Goal: Task Accomplishment & Management: Manage account settings

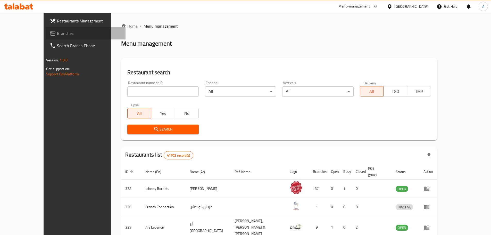
click at [57, 32] on span "Branches" at bounding box center [89, 33] width 64 height 6
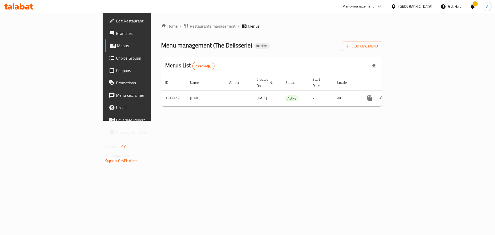
click at [116, 33] on span "Branches" at bounding box center [148, 33] width 65 height 6
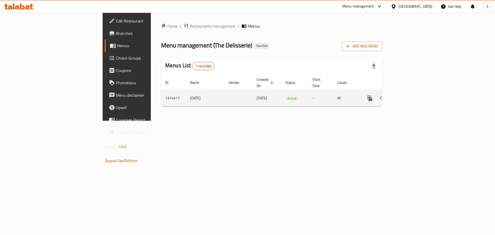
click at [410, 95] on icon "enhanced table" at bounding box center [407, 98] width 6 height 6
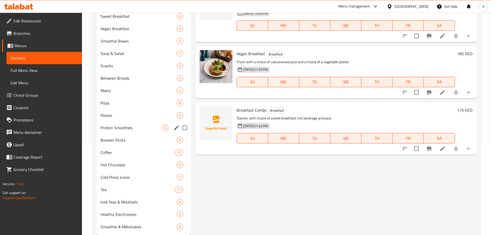
scroll to position [80, 0]
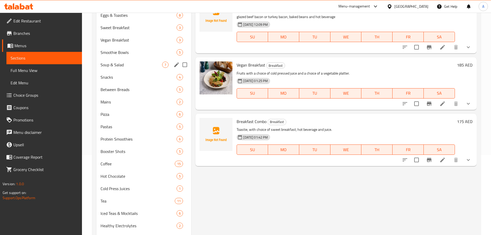
click at [155, 69] on div "Soup & Salad 7" at bounding box center [143, 65] width 95 height 12
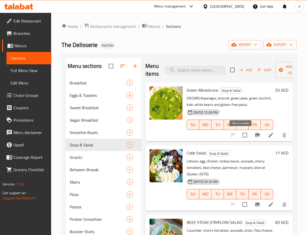
click at [240, 135] on input "checkbox" at bounding box center [244, 135] width 11 height 11
checkbox input "true"
click at [251, 151] on h6 "Cobb Salad Soup & Salad" at bounding box center [230, 152] width 86 height 7
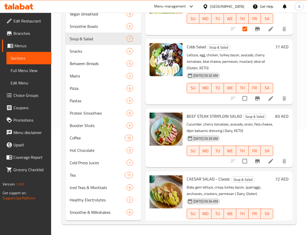
click at [273, 70] on div "77 AED" at bounding box center [280, 71] width 15 height 57
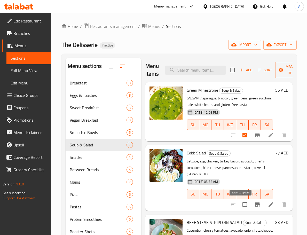
click at [239, 204] on input "checkbox" at bounding box center [244, 204] width 11 height 11
checkbox input "true"
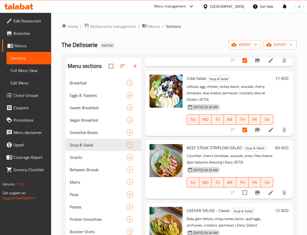
scroll to position [77, 0]
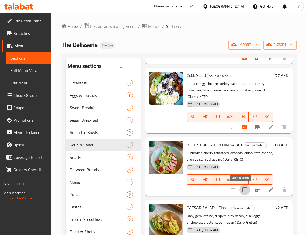
click at [241, 189] on input "checkbox" at bounding box center [244, 189] width 11 height 11
checkbox input "true"
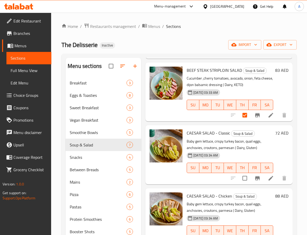
scroll to position [155, 0]
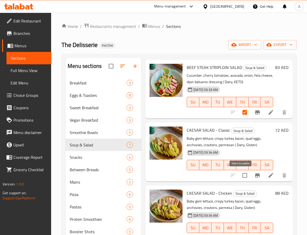
click at [241, 177] on input "checkbox" at bounding box center [244, 175] width 11 height 11
checkbox input "true"
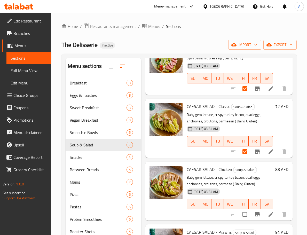
scroll to position [208, 0]
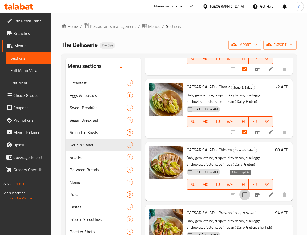
click at [241, 189] on input "checkbox" at bounding box center [244, 194] width 11 height 11
checkbox input "true"
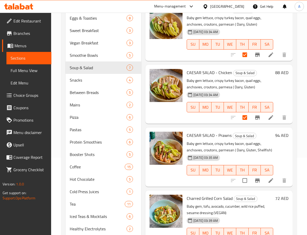
scroll to position [77, 0]
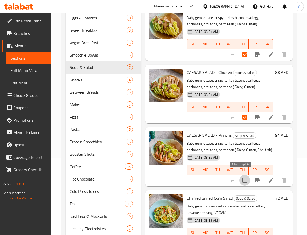
click at [240, 175] on input "checkbox" at bounding box center [244, 180] width 11 height 11
checkbox input "true"
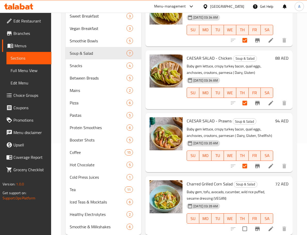
scroll to position [106, 0]
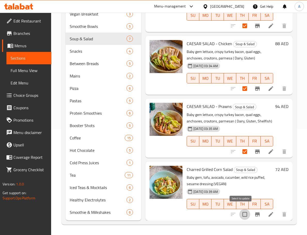
click at [240, 209] on input "checkbox" at bounding box center [244, 214] width 11 height 11
checkbox input "true"
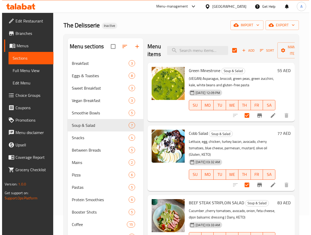
scroll to position [0, 0]
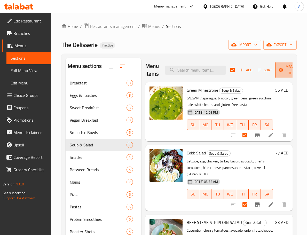
click at [284, 75] on span "Manage items" at bounding box center [292, 69] width 26 height 13
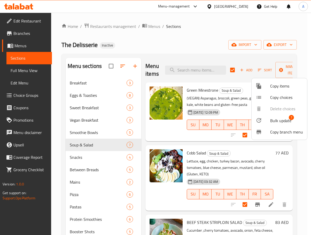
click at [282, 123] on span "Bulk update" at bounding box center [280, 120] width 21 height 6
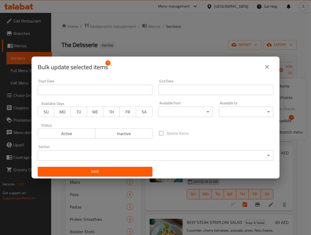
click at [176, 110] on body "​ Menu-management United Arab Emirates Get Help A Edit Restaurant Branches Menu…" at bounding box center [155, 124] width 311 height 222
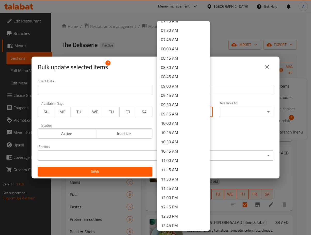
scroll to position [335, 0]
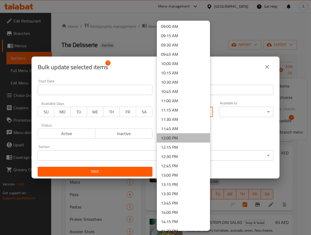
click at [185, 141] on li "12:00 PM" at bounding box center [183, 137] width 53 height 9
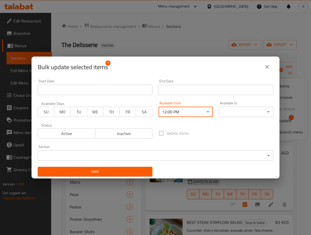
click at [232, 113] on body "​ Menu-management United Arab Emirates Get Help A Edit Restaurant Branches Menu…" at bounding box center [155, 124] width 311 height 222
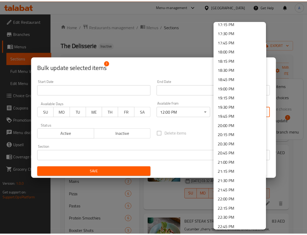
scroll to position [695, 0]
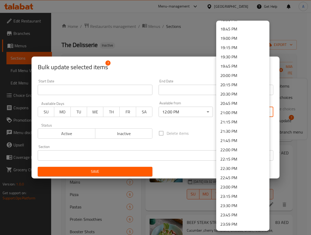
click at [240, 150] on li "22:00 PM" at bounding box center [242, 149] width 53 height 9
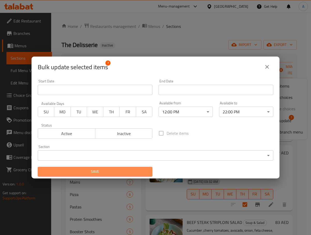
click at [128, 174] on span "Save" at bounding box center [95, 171] width 106 height 6
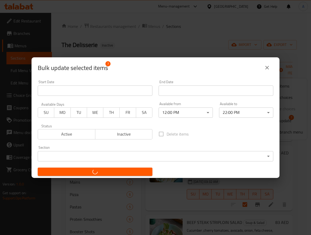
checkbox input "false"
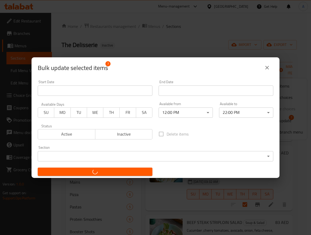
checkbox input "false"
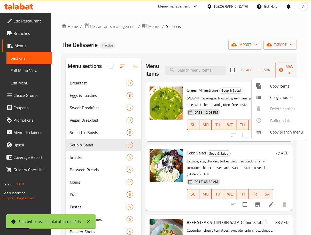
click at [252, 152] on div at bounding box center [155, 117] width 311 height 235
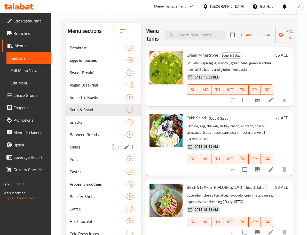
scroll to position [29, 0]
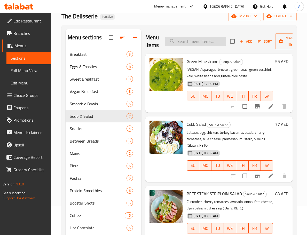
click at [210, 38] on input "search" at bounding box center [195, 41] width 61 height 9
paste input "Chicken Cheetos Burger"
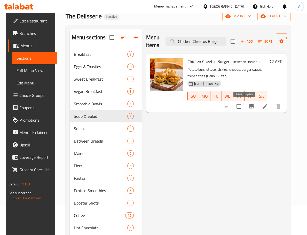
type input "Chicken Cheetos Burger"
click at [244, 107] on input "checkbox" at bounding box center [238, 106] width 11 height 11
checkbox input "true"
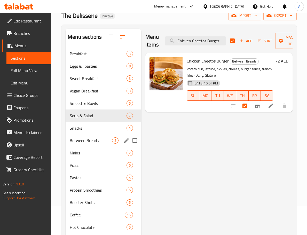
scroll to position [3, 0]
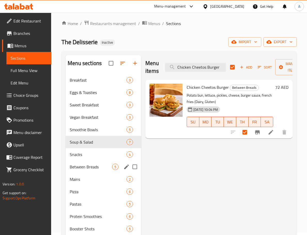
drag, startPoint x: 98, startPoint y: 170, endPoint x: 103, endPoint y: 170, distance: 4.6
click at [98, 170] on div "Between Breads 5" at bounding box center [104, 166] width 76 height 12
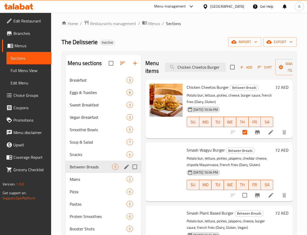
checkbox input "false"
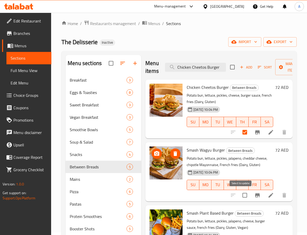
click at [242, 194] on input "checkbox" at bounding box center [244, 195] width 11 height 11
checkbox input "true"
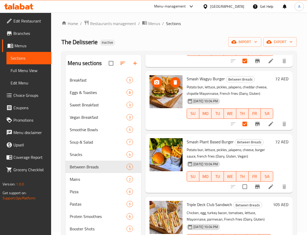
scroll to position [76, 0]
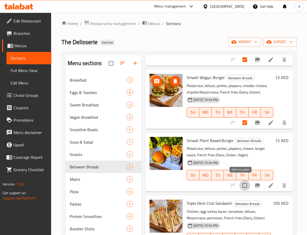
click at [242, 180] on input "checkbox" at bounding box center [244, 185] width 11 height 11
checkbox input "true"
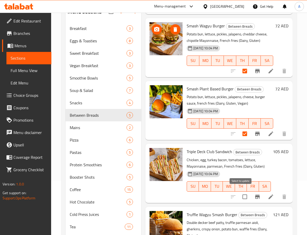
click at [243, 193] on input "checkbox" at bounding box center [244, 196] width 11 height 11
checkbox input "true"
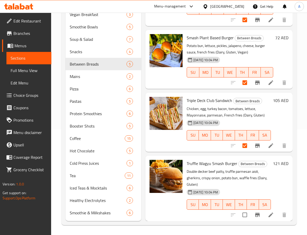
scroll to position [106, 0]
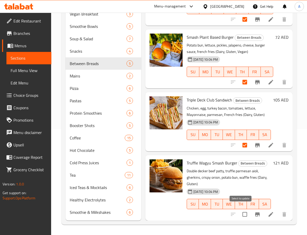
click at [242, 210] on input "checkbox" at bounding box center [244, 214] width 11 height 11
checkbox input "true"
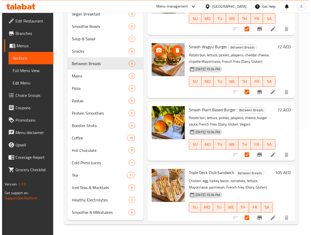
scroll to position [0, 0]
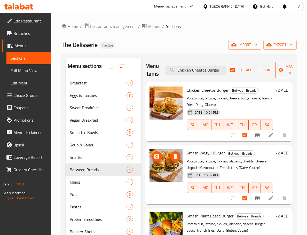
click at [282, 69] on icon "button" at bounding box center [280, 69] width 5 height 5
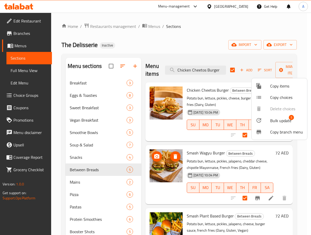
click at [290, 126] on li "Bulk update 5" at bounding box center [278, 120] width 55 height 12
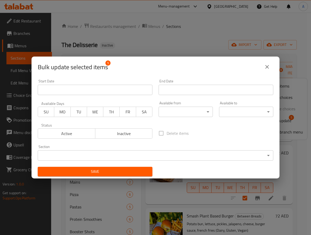
click at [195, 110] on body "​ Menu-management United Arab Emirates Get Help A Edit Restaurant Branches Menu…" at bounding box center [155, 124] width 311 height 222
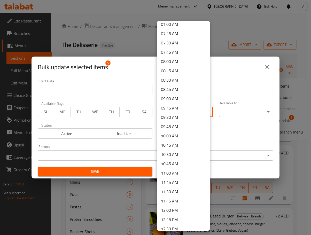
scroll to position [335, 0]
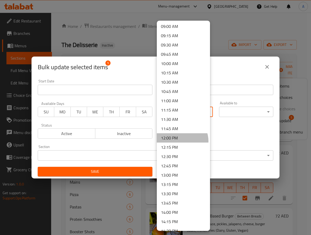
click at [182, 141] on li "12:00 PM" at bounding box center [183, 137] width 53 height 9
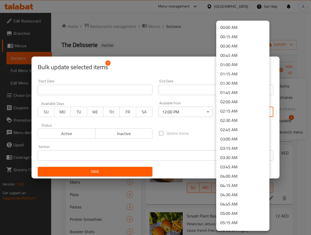
click at [235, 108] on body "​ Menu-management United Arab Emirates Get Help A Edit Restaurant Branches Menu…" at bounding box center [155, 124] width 311 height 222
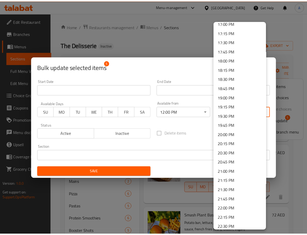
scroll to position [645, 0]
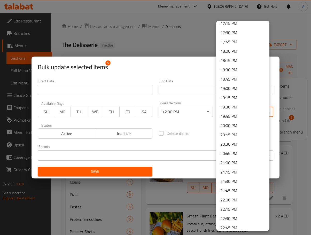
click at [238, 197] on li "22:00 PM" at bounding box center [242, 199] width 53 height 9
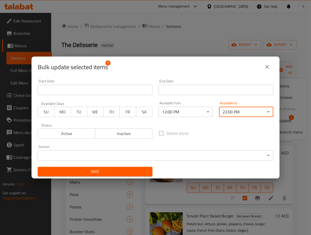
click at [224, 139] on div "Delete items" at bounding box center [215, 133] width 121 height 17
click at [139, 173] on span "Save" at bounding box center [95, 171] width 106 height 6
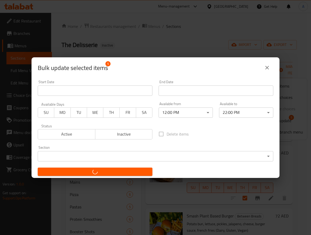
checkbox input "false"
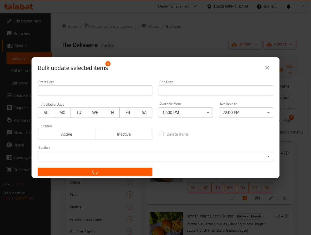
checkbox input "false"
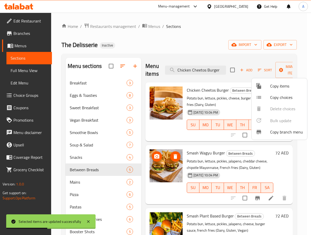
click at [81, 195] on div at bounding box center [155, 117] width 311 height 235
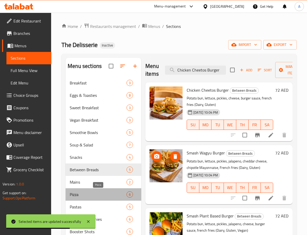
click at [81, 195] on span "Pizza" at bounding box center [98, 194] width 57 height 6
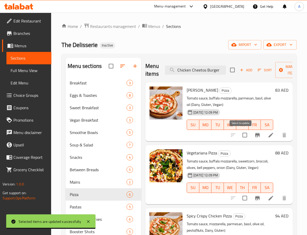
click at [240, 137] on input "checkbox" at bounding box center [244, 135] width 11 height 11
checkbox input "true"
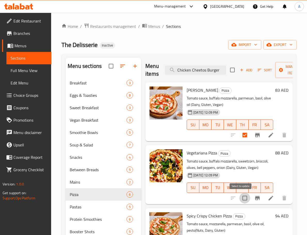
click at [240, 198] on input "checkbox" at bounding box center [244, 197] width 11 height 11
checkbox input "true"
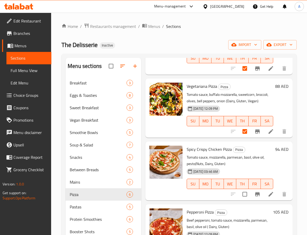
scroll to position [77, 0]
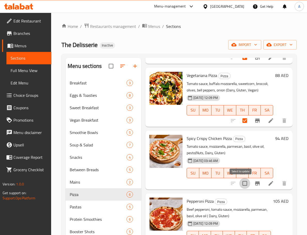
click at [239, 184] on input "checkbox" at bounding box center [244, 183] width 11 height 11
checkbox input "true"
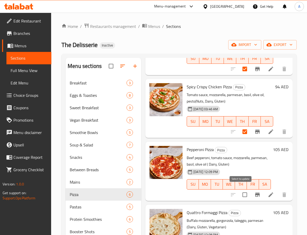
click at [243, 191] on input "checkbox" at bounding box center [244, 194] width 11 height 11
checkbox input "true"
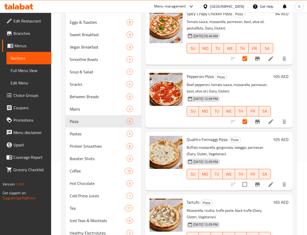
scroll to position [77, 0]
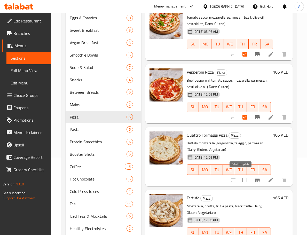
click at [242, 177] on input "checkbox" at bounding box center [244, 179] width 11 height 11
checkbox input "true"
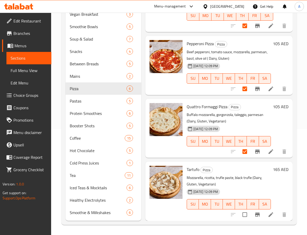
scroll to position [106, 0]
click at [243, 210] on input "checkbox" at bounding box center [244, 214] width 11 height 11
checkbox input "true"
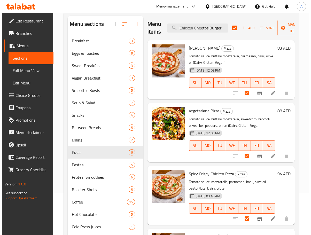
scroll to position [0, 0]
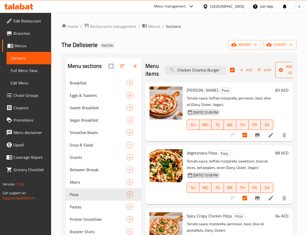
click at [280, 71] on icon "button" at bounding box center [281, 70] width 4 height 4
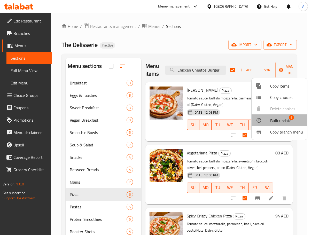
click at [278, 120] on span "Bulk update" at bounding box center [280, 120] width 21 height 6
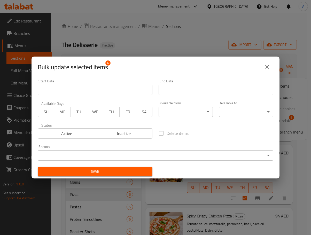
click at [177, 112] on body "​ Menu-management United Arab Emirates Get Help A Edit Restaurant Branches Menu…" at bounding box center [155, 124] width 311 height 222
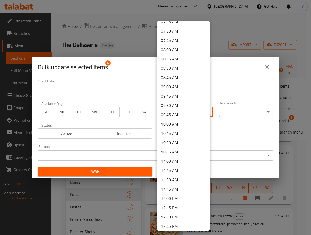
scroll to position [284, 0]
click at [177, 189] on li "12:00 PM" at bounding box center [183, 189] width 53 height 9
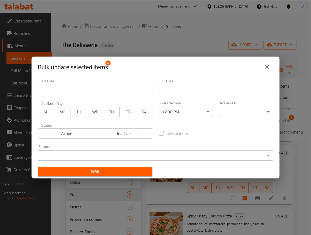
scroll to position [1, 0]
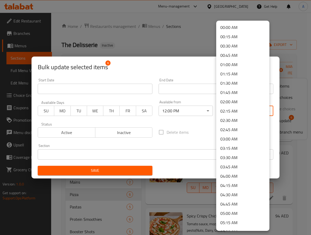
click at [237, 112] on body "​ Menu-management United Arab Emirates Get Help A Edit Restaurant Branches Menu…" at bounding box center [155, 124] width 311 height 222
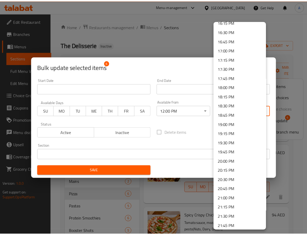
scroll to position [695, 0]
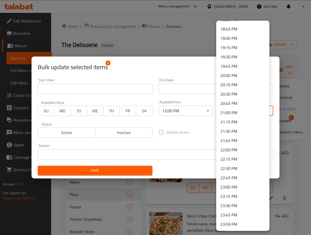
click at [243, 151] on li "22:00 PM" at bounding box center [242, 149] width 53 height 9
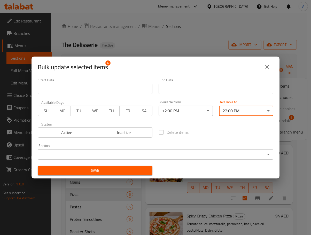
click at [135, 170] on span "Save" at bounding box center [95, 170] width 106 height 6
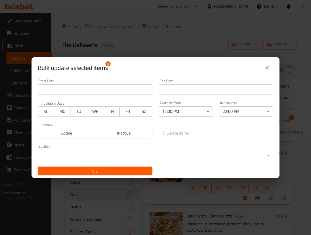
checkbox input "false"
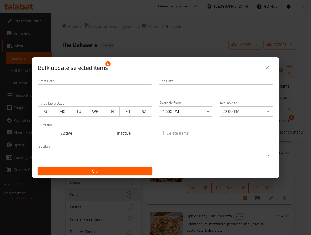
checkbox input "false"
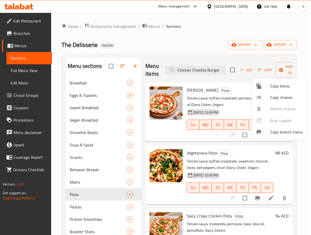
click at [251, 152] on div at bounding box center [155, 117] width 311 height 235
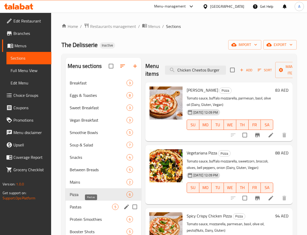
click at [76, 208] on span "Pastas" at bounding box center [91, 207] width 42 height 6
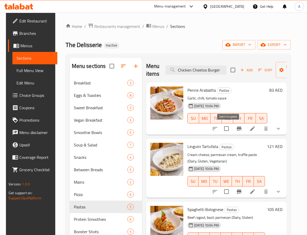
click at [227, 129] on input "checkbox" at bounding box center [226, 128] width 11 height 11
checkbox input "true"
click at [230, 189] on input "checkbox" at bounding box center [226, 191] width 11 height 11
checkbox input "true"
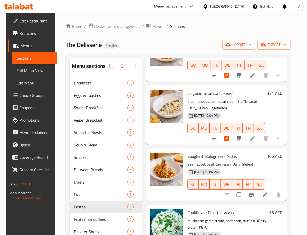
scroll to position [57, 0]
click at [241, 190] on input "checkbox" at bounding box center [238, 194] width 11 height 11
checkbox input "true"
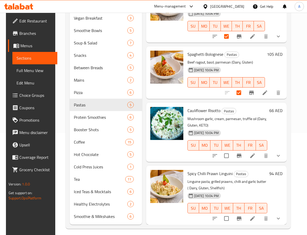
scroll to position [106, 0]
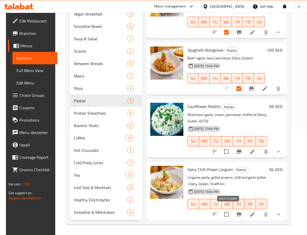
click at [230, 211] on input "checkbox" at bounding box center [226, 214] width 11 height 11
checkbox input "true"
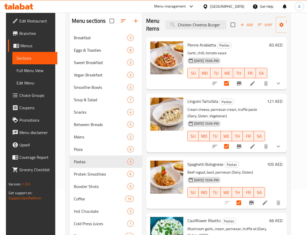
scroll to position [0, 0]
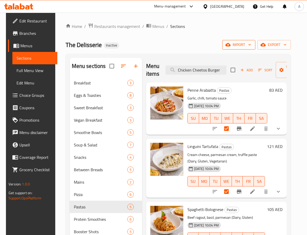
click at [250, 45] on span "import" at bounding box center [238, 45] width 25 height 6
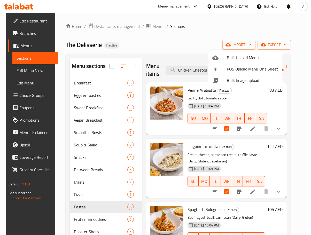
click at [231, 33] on div at bounding box center [155, 117] width 311 height 235
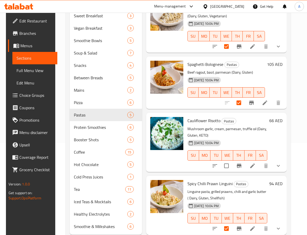
scroll to position [106, 0]
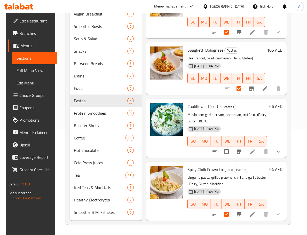
click at [228, 149] on input "checkbox" at bounding box center [226, 151] width 11 height 11
checkbox input "true"
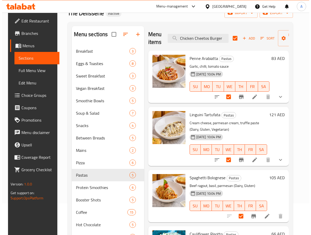
scroll to position [0, 0]
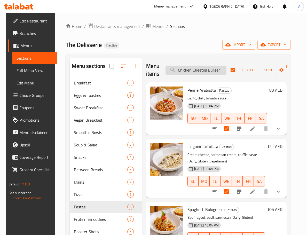
click at [216, 70] on input "Chicken Cheetos Burger" at bounding box center [195, 70] width 61 height 9
click at [254, 91] on h6 "Penne Arabiatta Pastas" at bounding box center [227, 89] width 80 height 7
click at [279, 69] on icon "button" at bounding box center [281, 69] width 5 height 5
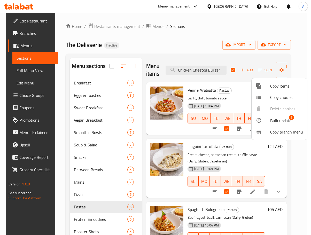
click at [276, 119] on span "Bulk update" at bounding box center [280, 120] width 21 height 6
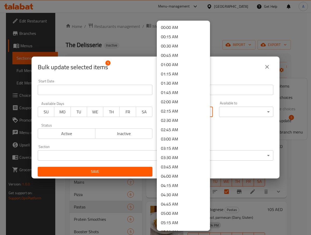
click at [188, 112] on body "​ Menu-management United Arab Emirates Get Help A Edit Restaurant Branches Menu…" at bounding box center [155, 124] width 311 height 222
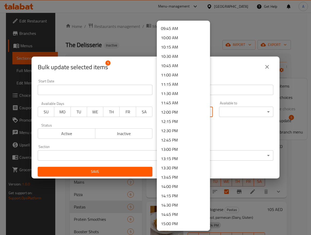
click at [185, 113] on li "12:00 PM" at bounding box center [183, 111] width 53 height 9
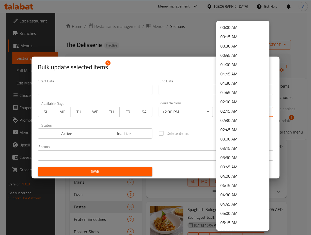
click at [253, 109] on body "​ Menu-management United Arab Emirates Get Help A Edit Restaurant Branches Menu…" at bounding box center [155, 124] width 311 height 222
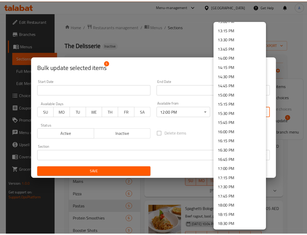
scroll to position [695, 0]
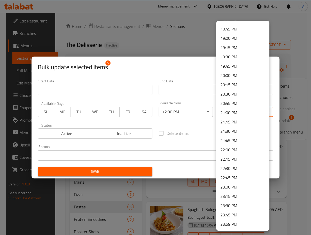
click at [242, 150] on li "22:00 PM" at bounding box center [242, 149] width 53 height 9
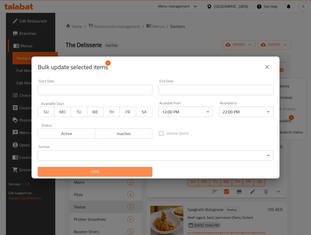
click at [124, 175] on button "Save" at bounding box center [95, 172] width 115 height 10
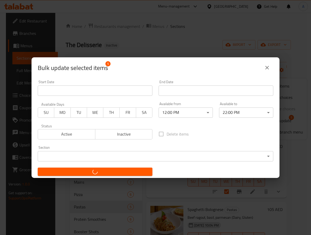
checkbox input "false"
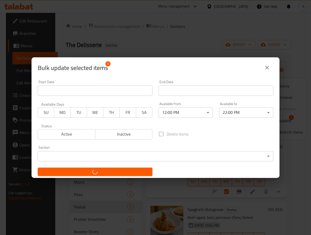
checkbox input "false"
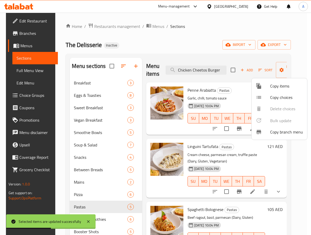
click at [238, 97] on div at bounding box center [155, 117] width 311 height 235
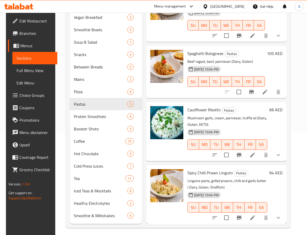
scroll to position [106, 0]
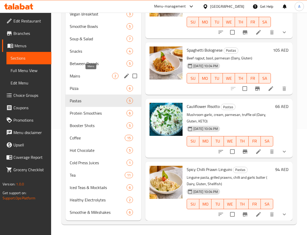
drag, startPoint x: 86, startPoint y: 74, endPoint x: 117, endPoint y: 86, distance: 33.5
click at [86, 74] on span "Mains" at bounding box center [91, 76] width 42 height 6
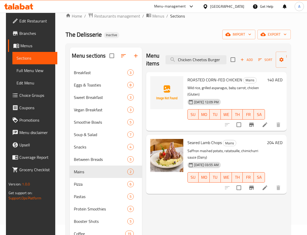
scroll to position [3, 0]
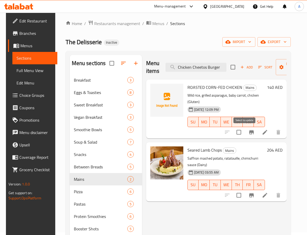
click at [244, 133] on input "checkbox" at bounding box center [238, 132] width 11 height 11
checkbox input "true"
click at [244, 198] on input "checkbox" at bounding box center [238, 195] width 11 height 11
checkbox input "true"
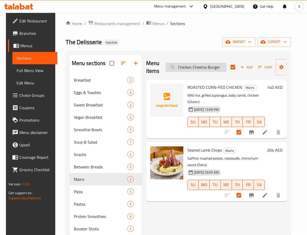
click at [187, 71] on input "Chicken Cheetos Burger" at bounding box center [195, 67] width 61 height 9
paste input "12:00 PM Mains WAGYU TENDERLOIN 215 Truffle mashed potato, broccolini, asparagu…"
type input "12:00 PM Mains WAGYU TENDERLOIN 215 Truffle mashed potato, broccolini, asparagu…"
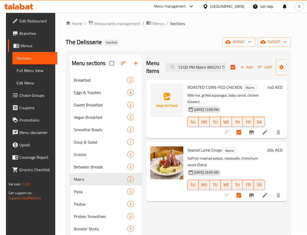
scroll to position [0, 133]
checkbox input "false"
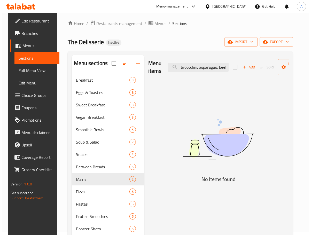
scroll to position [0, 0]
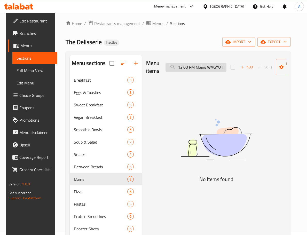
click at [187, 66] on input "12:00 PM Mains WAGYU TENDERLOIN 215 Truffle mashed potato, broccolini, asparagu…" at bounding box center [195, 67] width 61 height 9
paste input "WAGYU TENDERLOIN"
type input "WAGYU"
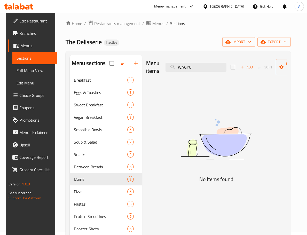
checkbox input "true"
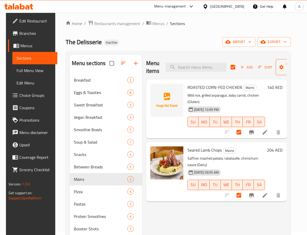
click at [286, 69] on span "Manage items" at bounding box center [293, 67] width 26 height 13
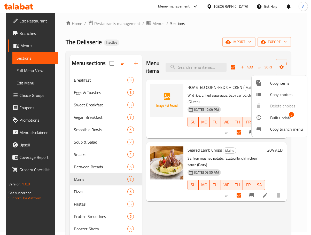
click at [282, 118] on span "Bulk update" at bounding box center [280, 118] width 21 height 6
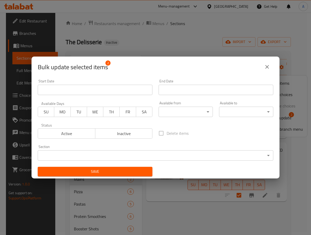
click at [191, 115] on body "​ Menu-management United Arab Emirates Get Help A Edit Restaurant Branches Menu…" at bounding box center [155, 121] width 311 height 222
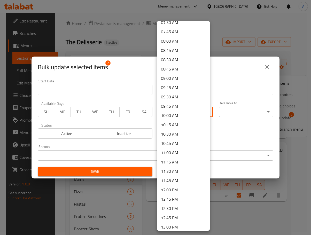
scroll to position [284, 0]
click at [179, 191] on li "12:00 PM" at bounding box center [183, 189] width 53 height 9
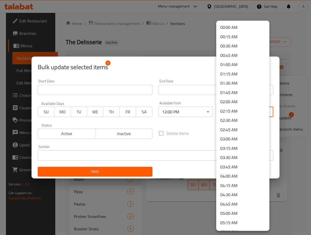
drag, startPoint x: 247, startPoint y: 114, endPoint x: 250, endPoint y: 110, distance: 5.0
click at [249, 115] on body "​ Menu-management United Arab Emirates Get Help A Edit Restaurant Branches Menu…" at bounding box center [155, 121] width 311 height 222
click at [201, 135] on div at bounding box center [155, 117] width 311 height 235
click at [235, 113] on body "​ Menu-management United Arab Emirates Get Help A Edit Restaurant Branches Menu…" at bounding box center [155, 121] width 311 height 222
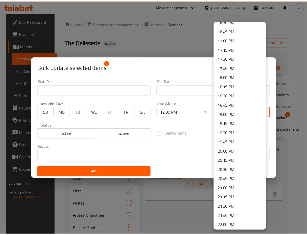
scroll to position [695, 0]
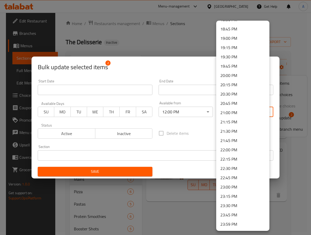
click at [240, 148] on li "22:00 PM" at bounding box center [242, 149] width 53 height 9
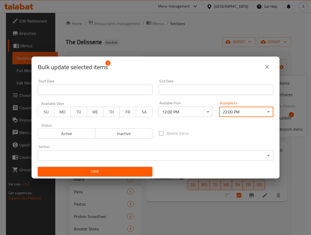
click at [119, 168] on span "Save" at bounding box center [95, 171] width 106 height 6
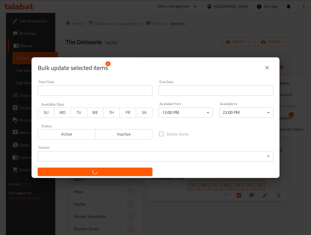
checkbox input "false"
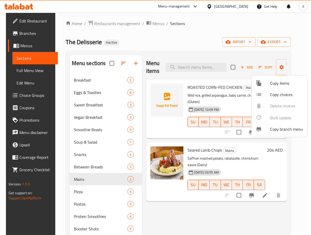
click at [267, 206] on div at bounding box center [155, 117] width 311 height 235
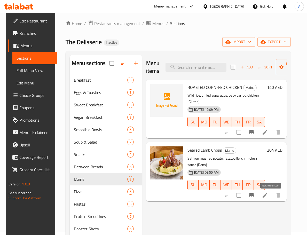
click at [268, 193] on icon at bounding box center [265, 195] width 6 height 6
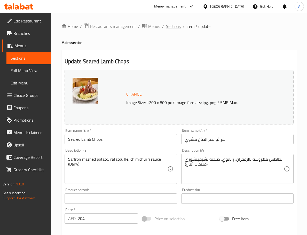
click at [174, 27] on span "Sections" at bounding box center [173, 26] width 15 height 6
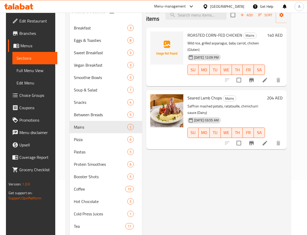
scroll to position [54, 0]
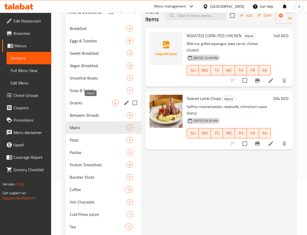
drag, startPoint x: 84, startPoint y: 100, endPoint x: 93, endPoint y: 101, distance: 8.8
click at [84, 100] on span "Snacks" at bounding box center [91, 103] width 42 height 6
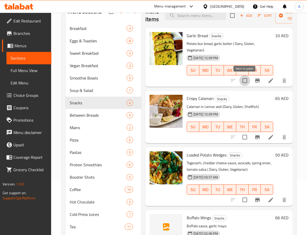
click at [244, 80] on input "checkbox" at bounding box center [244, 80] width 11 height 11
checkbox input "true"
click at [244, 198] on input "checkbox" at bounding box center [244, 199] width 11 height 11
checkbox input "true"
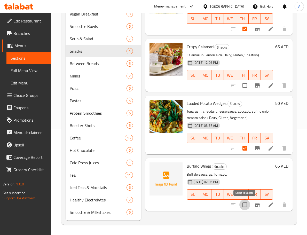
click at [245, 205] on input "checkbox" at bounding box center [244, 204] width 11 height 11
checkbox input "true"
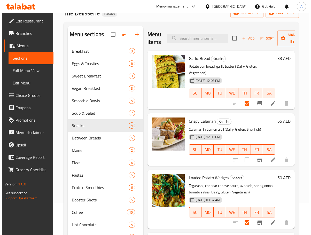
scroll to position [29, 0]
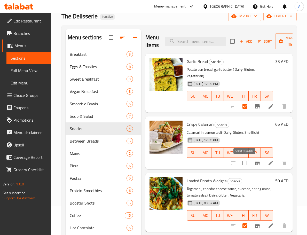
click at [245, 163] on input "checkbox" at bounding box center [244, 162] width 11 height 11
checkbox input "true"
click at [284, 48] on button "Manage items" at bounding box center [292, 41] width 35 height 16
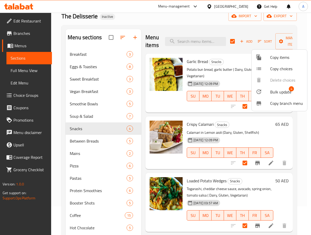
click at [280, 93] on span "Bulk update" at bounding box center [280, 92] width 21 height 6
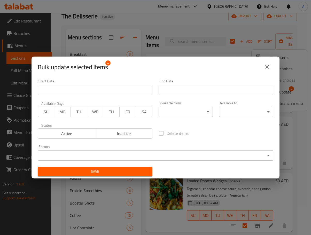
click at [187, 111] on body "​ Menu-management United Arab Emirates Get Help A Edit Restaurant Branches Menu…" at bounding box center [155, 95] width 311 height 222
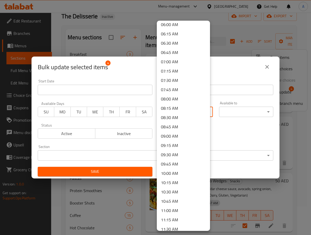
scroll to position [335, 0]
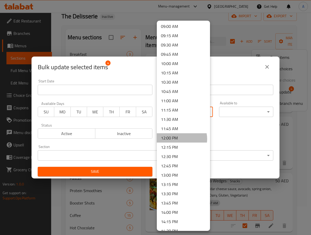
click at [180, 139] on li "12:00 PM" at bounding box center [183, 137] width 53 height 9
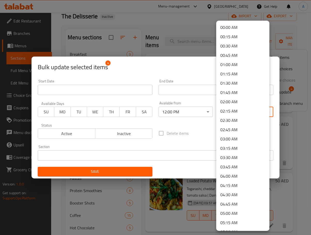
click at [238, 110] on body "​ Menu-management United Arab Emirates Get Help A Edit Restaurant Branches Menu…" at bounding box center [155, 95] width 311 height 222
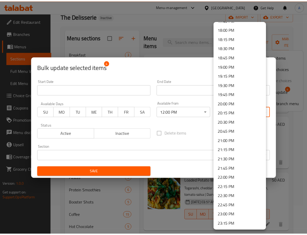
scroll to position [695, 0]
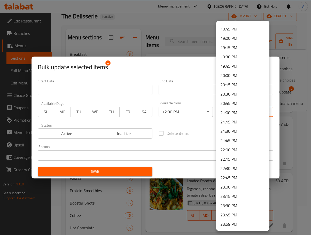
click at [244, 152] on li "22:00 PM" at bounding box center [242, 149] width 53 height 9
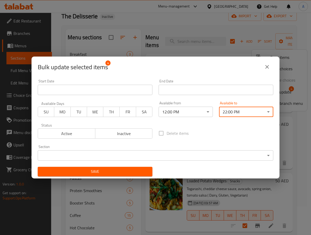
click at [123, 175] on button "Save" at bounding box center [95, 172] width 115 height 10
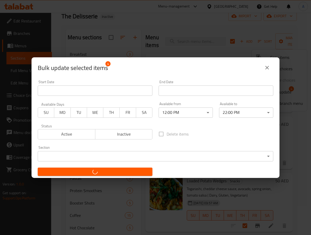
checkbox input "false"
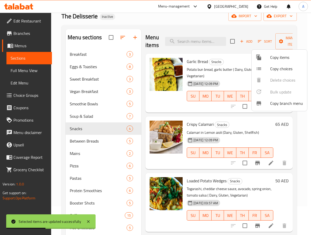
click at [198, 41] on div at bounding box center [155, 117] width 311 height 235
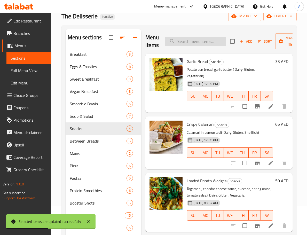
click at [198, 41] on input "search" at bounding box center [195, 41] width 61 height 9
paste input "MATCHA PARFAIT"
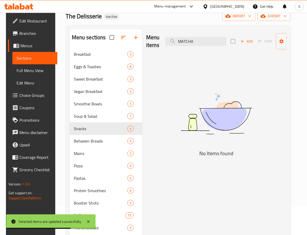
type input "MATCHA"
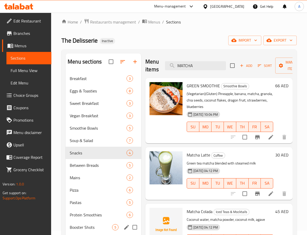
scroll to position [0, 0]
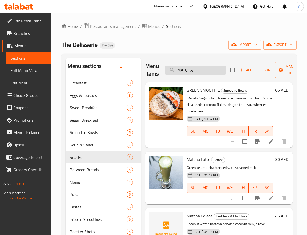
click at [198, 66] on input "MATCHA" at bounding box center [195, 70] width 61 height 9
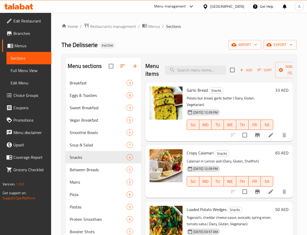
drag, startPoint x: 33, startPoint y: 69, endPoint x: 54, endPoint y: 72, distance: 21.9
click at [33, 69] on span "Full Menu View" at bounding box center [29, 70] width 37 height 6
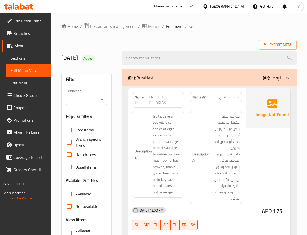
click at [104, 100] on icon "Open" at bounding box center [102, 99] width 6 height 6
click at [87, 125] on span "The Delisserie, The Palm Jumeirah" at bounding box center [86, 125] width 33 height 12
type input "The Delisserie, The Palm Jumeirah"
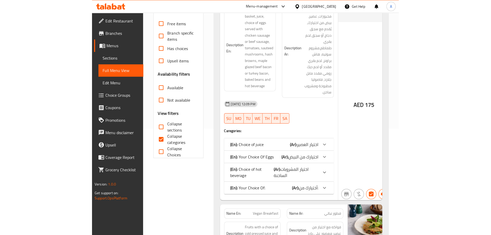
scroll to position [129, 0]
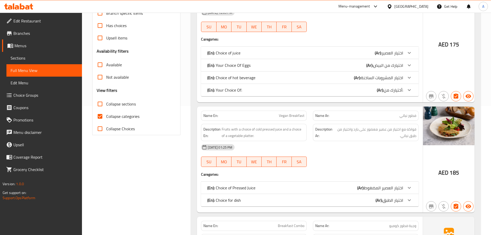
drag, startPoint x: 122, startPoint y: 104, endPoint x: 106, endPoint y: 119, distance: 21.3
click at [122, 104] on span "Collapse sections" at bounding box center [121, 104] width 30 height 6
click at [106, 104] on input "Collapse sections" at bounding box center [100, 104] width 12 height 12
checkbox input "true"
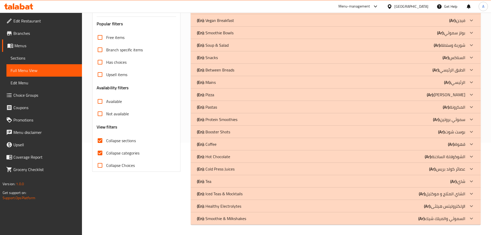
scroll to position [92, 0]
click at [101, 152] on input "Collapse categories" at bounding box center [100, 153] width 12 height 12
checkbox input "false"
click at [101, 141] on input "Collapse sections" at bounding box center [100, 140] width 12 height 12
checkbox input "false"
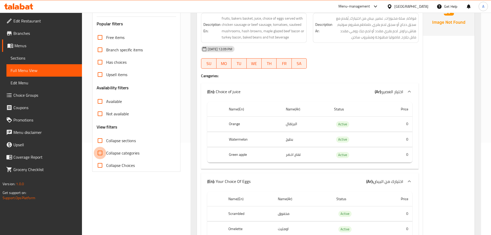
click at [100, 154] on input "Collapse categories" at bounding box center [100, 153] width 12 height 12
checkbox input "true"
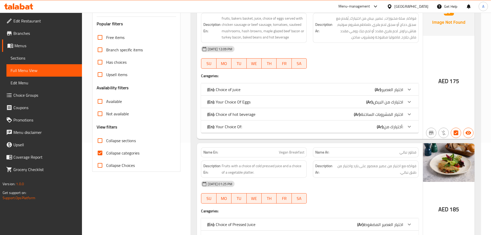
click at [100, 166] on input "Collapse Choices" at bounding box center [100, 165] width 12 height 12
checkbox input "false"
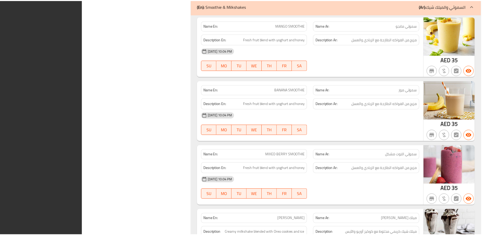
scroll to position [8231, 0]
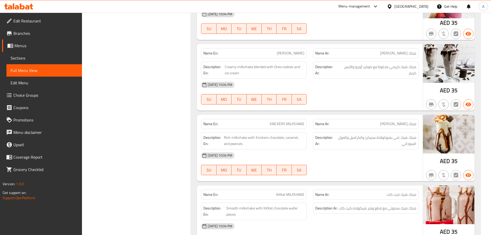
click at [34, 9] on div at bounding box center [18, 6] width 37 height 10
click at [32, 8] on icon at bounding box center [31, 7] width 4 height 6
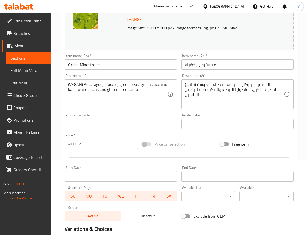
scroll to position [8, 0]
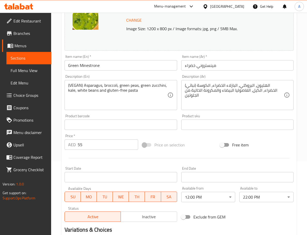
scroll to position [129, 0]
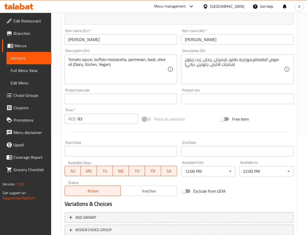
scroll to position [103, 0]
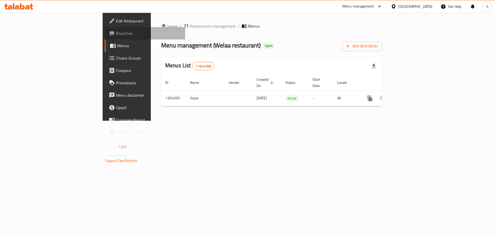
click at [116, 35] on span "Branches" at bounding box center [148, 33] width 65 height 6
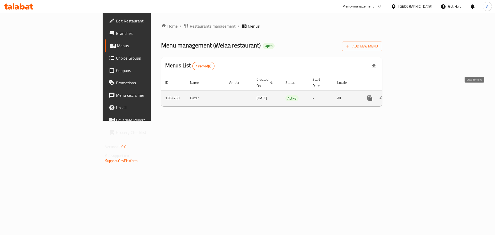
click at [410, 96] on icon "enhanced table" at bounding box center [407, 98] width 5 height 5
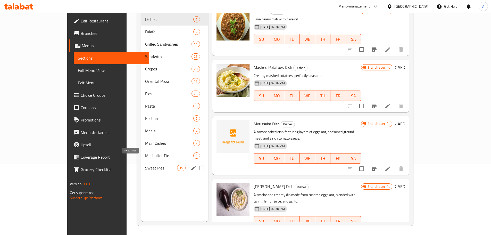
scroll to position [72, 0]
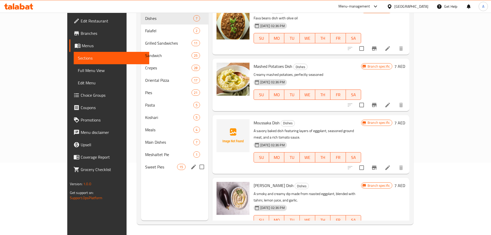
click at [197, 161] on input "Menu sections" at bounding box center [202, 166] width 11 height 11
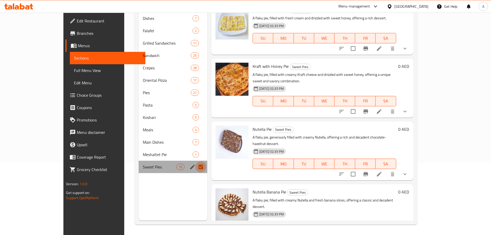
click at [196, 161] on input "Menu sections" at bounding box center [201, 166] width 11 height 11
checkbox input "false"
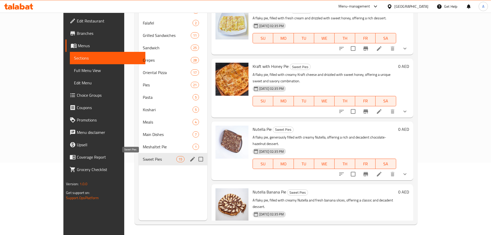
click at [145, 160] on span "Sweet Pies" at bounding box center [160, 159] width 34 height 6
click at [196, 159] on input "Menu sections" at bounding box center [201, 159] width 11 height 11
checkbox input "true"
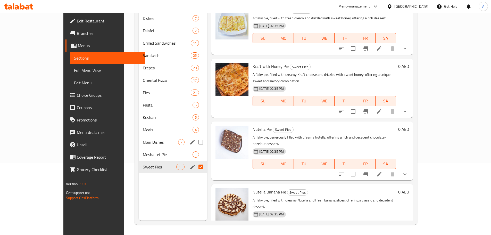
click at [196, 137] on input "Menu sections" at bounding box center [201, 142] width 11 height 11
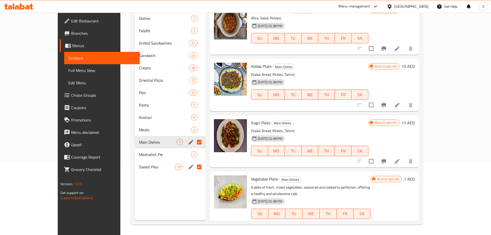
click at [194, 137] on input "Menu sections" at bounding box center [199, 142] width 11 height 11
checkbox input "false"
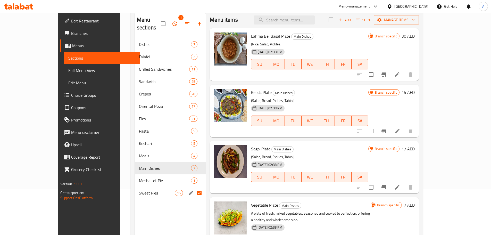
scroll to position [52, 0]
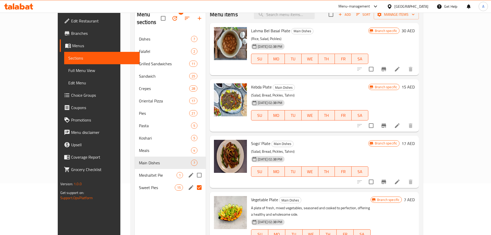
drag, startPoint x: 184, startPoint y: 168, endPoint x: 193, endPoint y: 164, distance: 9.6
click at [194, 170] on input "Menu sections" at bounding box center [199, 175] width 11 height 11
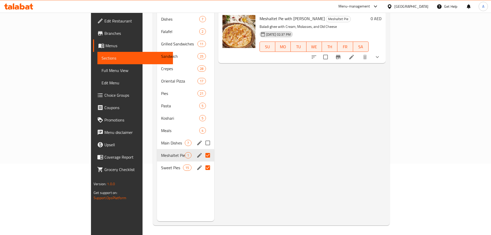
scroll to position [72, 0]
click at [157, 163] on div "Sweet Pies 15" at bounding box center [185, 167] width 57 height 12
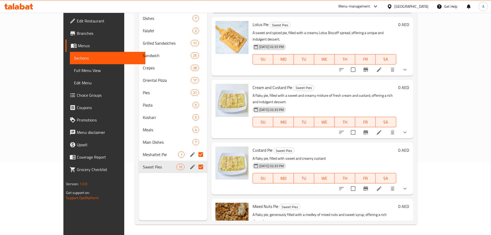
scroll to position [468, 0]
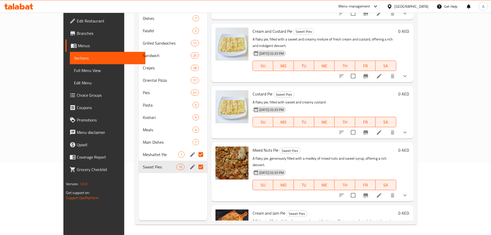
click at [346, 147] on h6 "Mixed Nuts Pie Sweet Pies" at bounding box center [325, 150] width 144 height 7
click at [196, 149] on input "Menu sections" at bounding box center [201, 154] width 11 height 11
checkbox input "false"
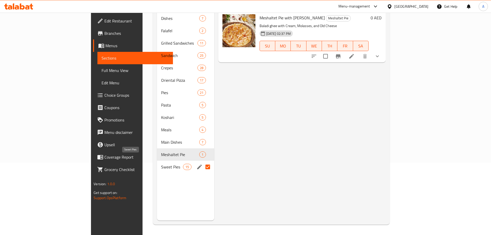
click at [161, 164] on span "Sweet Pies" at bounding box center [172, 167] width 22 height 6
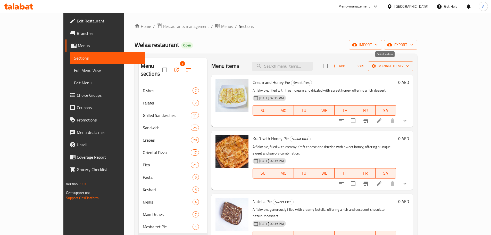
click at [331, 67] on input "checkbox" at bounding box center [325, 66] width 11 height 11
checkbox input "true"
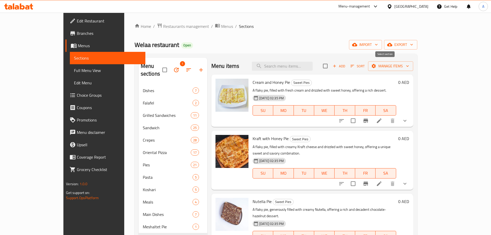
checkbox input "true"
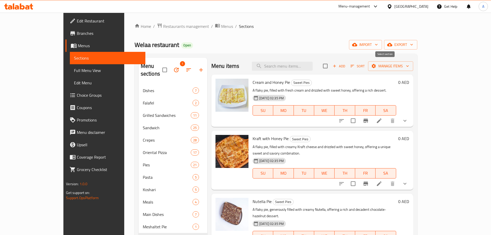
checkbox input "true"
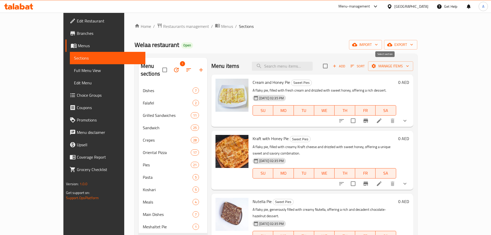
checkbox input "true"
click at [414, 62] on button "Manage items" at bounding box center [390, 66] width 45 height 10
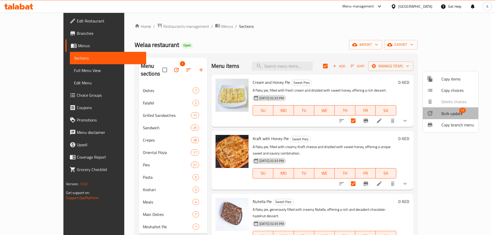
click at [456, 115] on span "Bulk update" at bounding box center [452, 113] width 21 height 6
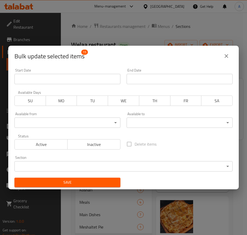
scroll to position [1, 0]
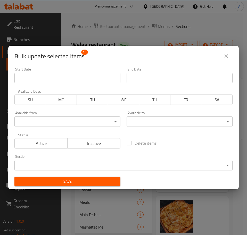
click at [91, 121] on body "​ Menu-management United Arab Emirates Get Help A Edit Restaurant Branches Menu…" at bounding box center [123, 124] width 247 height 222
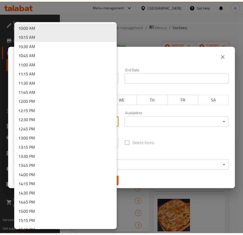
scroll to position [376, 0]
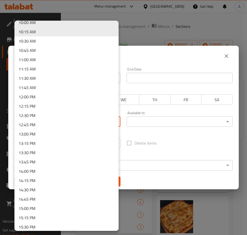
click at [50, 135] on li "13:00 PM" at bounding box center [66, 133] width 104 height 9
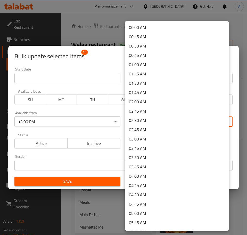
click at [167, 122] on body "​ Menu-management United Arab Emirates Get Help A Edit Restaurant Branches Menu…" at bounding box center [123, 124] width 247 height 222
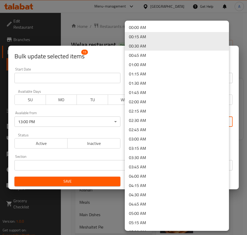
click at [157, 100] on li "02:00 AM" at bounding box center [177, 101] width 104 height 9
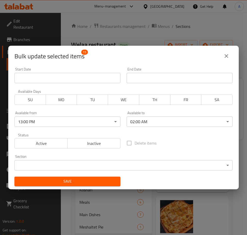
click at [158, 153] on div "Section ​ ​" at bounding box center [123, 162] width 224 height 22
click at [97, 183] on span "Save" at bounding box center [68, 181] width 98 height 6
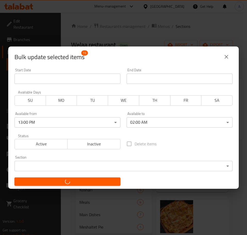
checkbox input "false"
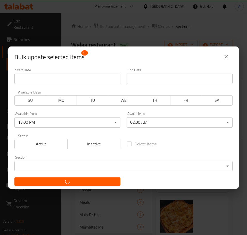
checkbox input "false"
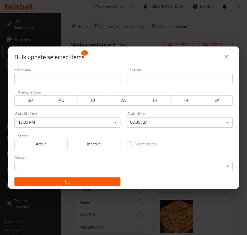
checkbox input "false"
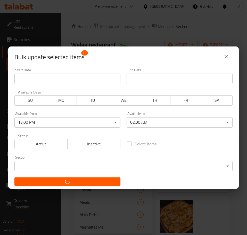
checkbox input "false"
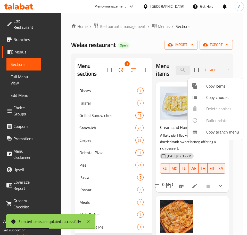
click at [108, 227] on div at bounding box center [123, 117] width 247 height 235
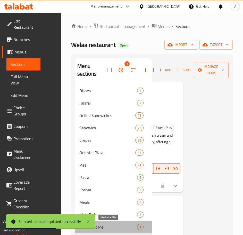
click at [106, 228] on span "Meshaltet Pie" at bounding box center [108, 227] width 58 height 6
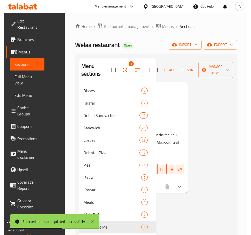
scroll to position [0, 45]
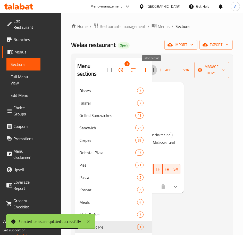
click at [153, 70] on input "checkbox" at bounding box center [151, 69] width 11 height 11
checkbox input "true"
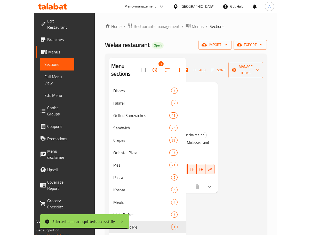
scroll to position [0, 4]
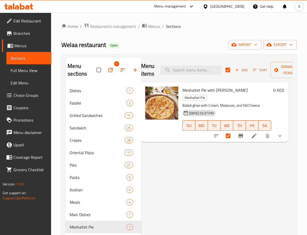
click at [294, 74] on div "Menu sections 1 Dishes 7 Falafel 2 Grilled Sandwiches 11 Sandwich 25 Crepes 28 …" at bounding box center [178, 175] width 235 height 243
click at [286, 72] on span "Manage items" at bounding box center [288, 69] width 26 height 13
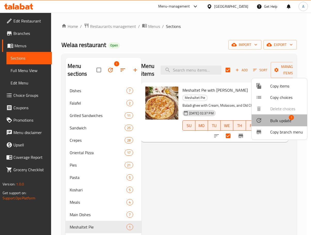
click at [279, 120] on span "Bulk update" at bounding box center [280, 120] width 21 height 6
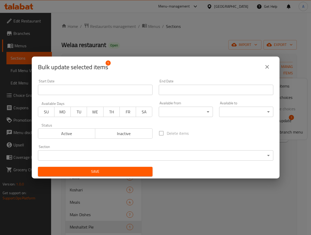
click at [177, 112] on body "​ Menu-management United Arab Emirates Get Help A Edit Restaurant Branches Menu…" at bounding box center [155, 124] width 311 height 222
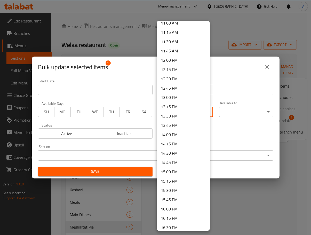
scroll to position [413, 0]
click at [176, 96] on li "13:00 PM" at bounding box center [183, 97] width 53 height 9
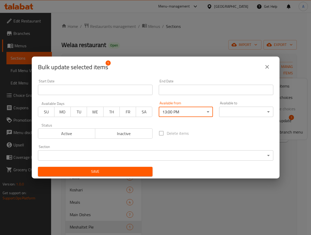
click at [253, 111] on body "​ Menu-management United Arab Emirates Get Help A Edit Restaurant Branches Menu…" at bounding box center [155, 124] width 311 height 222
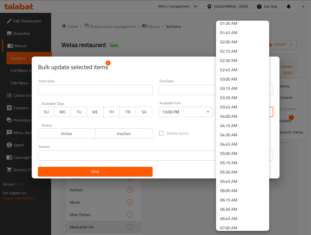
scroll to position [52, 0]
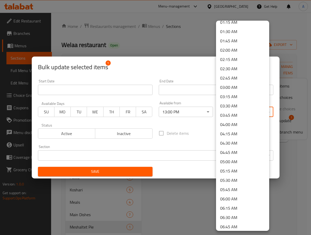
click at [236, 52] on li "02:00 AM" at bounding box center [242, 49] width 53 height 9
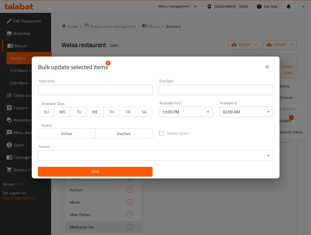
click at [212, 136] on div "Delete items" at bounding box center [216, 133] width 121 height 17
click at [129, 171] on span "Save" at bounding box center [95, 171] width 106 height 6
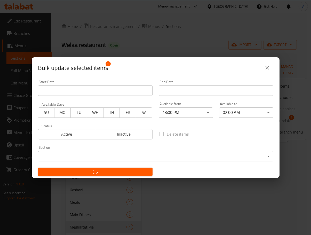
checkbox input "false"
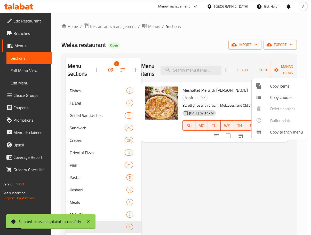
click at [95, 202] on div at bounding box center [155, 117] width 311 height 235
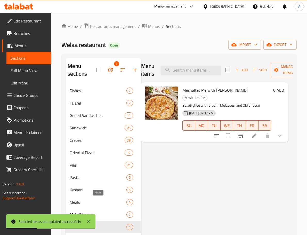
click at [95, 202] on span "Meals" at bounding box center [98, 202] width 57 height 6
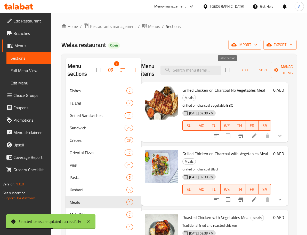
click at [229, 70] on input "checkbox" at bounding box center [227, 69] width 11 height 11
checkbox input "true"
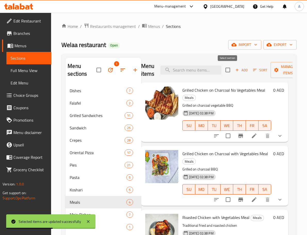
checkbox input "true"
click at [279, 71] on span "Manage items" at bounding box center [288, 69] width 26 height 13
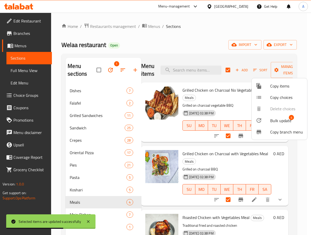
click at [274, 119] on span "Bulk update" at bounding box center [280, 120] width 21 height 6
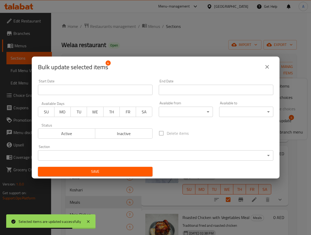
click at [188, 115] on body "Selected items are updated successfully ​ Menu-management United Arab Emirates …" at bounding box center [155, 124] width 311 height 222
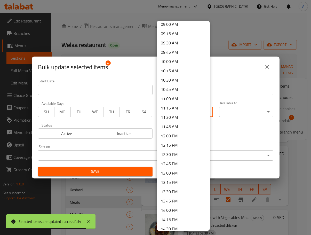
scroll to position [413, 0]
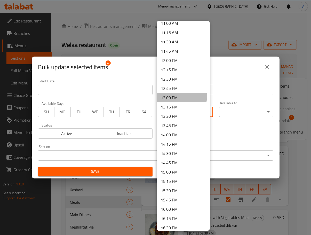
click at [178, 96] on li "13:00 PM" at bounding box center [183, 97] width 53 height 9
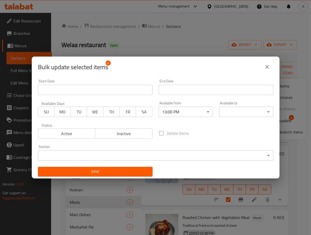
click at [233, 112] on div "00:00 AM 00:15 AM 00:30 AM 00:45 AM 01:00 AM 01:15 AM 01:30 AM 01:45 AM 02:00 A…" at bounding box center [155, 117] width 311 height 235
click at [232, 112] on body "​ Menu-management United Arab Emirates Get Help A Edit Restaurant Branches Menu…" at bounding box center [155, 124] width 311 height 222
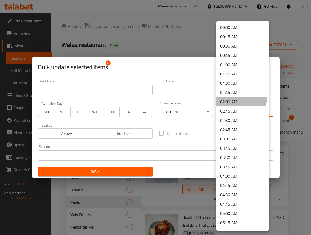
click at [231, 98] on li "02:00 AM" at bounding box center [242, 101] width 53 height 9
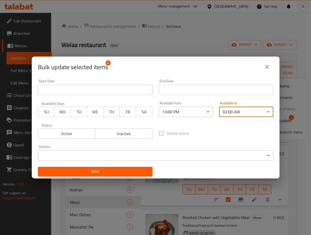
click at [118, 171] on span "Save" at bounding box center [95, 171] width 106 height 6
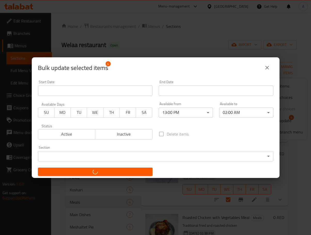
checkbox input "false"
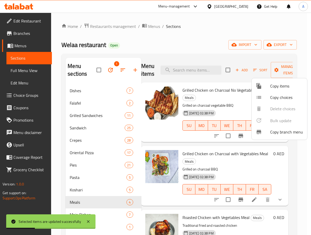
click at [81, 190] on div at bounding box center [155, 117] width 311 height 235
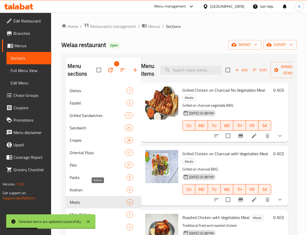
click at [87, 191] on span "Koshari" at bounding box center [98, 190] width 57 height 6
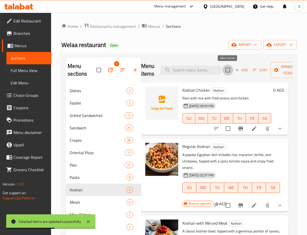
click at [227, 67] on input "checkbox" at bounding box center [227, 69] width 11 height 11
checkbox input "true"
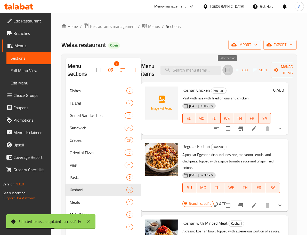
checkbox input "true"
click at [280, 72] on span "Manage items" at bounding box center [288, 69] width 26 height 13
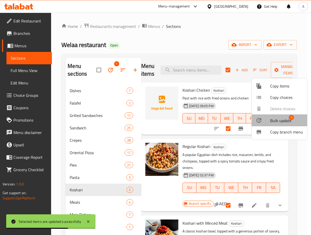
click at [282, 121] on span "Bulk update" at bounding box center [280, 120] width 21 height 6
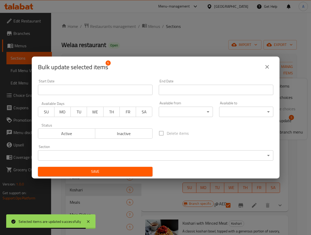
click at [206, 114] on body "Selected items are updated successfully ​ Menu-management United Arab Emirates …" at bounding box center [155, 124] width 311 height 222
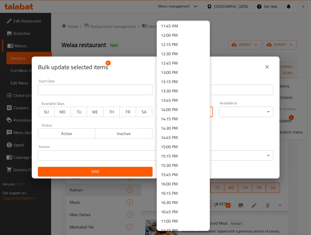
scroll to position [439, 0]
click at [177, 75] on li "13:00 PM" at bounding box center [183, 71] width 53 height 9
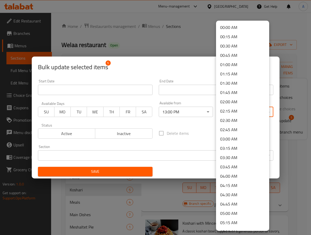
click at [237, 112] on body "​ Menu-management United Arab Emirates Get Help A Edit Restaurant Branches Menu…" at bounding box center [155, 124] width 311 height 222
click at [238, 101] on li "02:00 AM" at bounding box center [242, 101] width 53 height 9
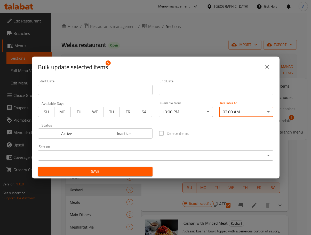
click at [122, 173] on span "Save" at bounding box center [95, 171] width 106 height 6
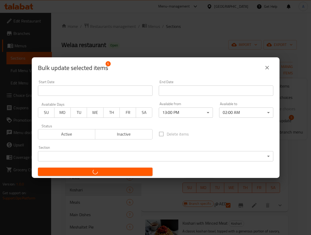
checkbox input "false"
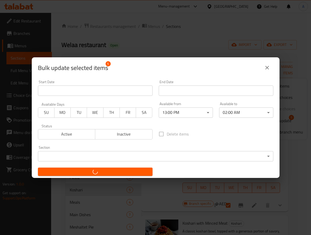
checkbox input "false"
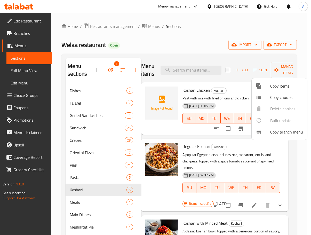
click at [93, 190] on div at bounding box center [155, 117] width 311 height 235
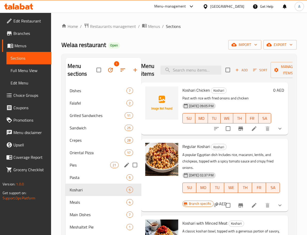
drag, startPoint x: 91, startPoint y: 168, endPoint x: 93, endPoint y: 167, distance: 2.9
click at [91, 168] on div "Pies 21" at bounding box center [104, 165] width 76 height 12
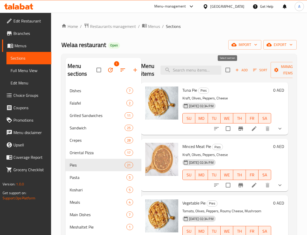
click at [225, 69] on input "checkbox" at bounding box center [227, 69] width 11 height 11
checkbox input "true"
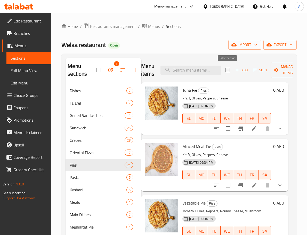
checkbox input "true"
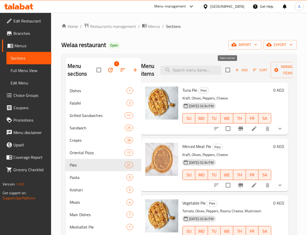
checkbox input "true"
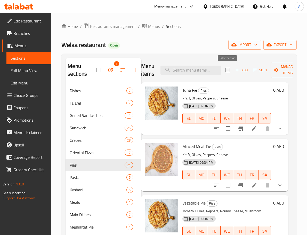
checkbox input "true"
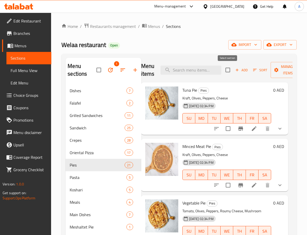
checkbox input "true"
click at [284, 73] on span "Manage items" at bounding box center [288, 69] width 26 height 13
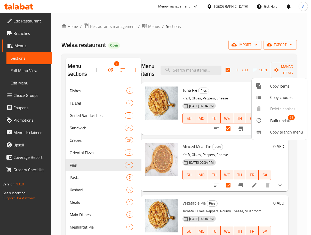
click at [283, 119] on span "Bulk update" at bounding box center [280, 120] width 21 height 6
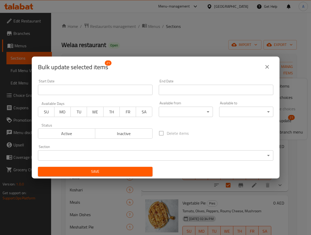
click at [264, 65] on icon "close" at bounding box center [267, 67] width 6 height 6
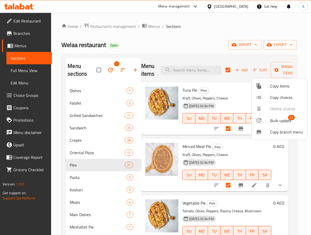
click at [95, 165] on div at bounding box center [155, 117] width 311 height 235
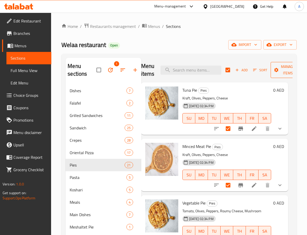
click at [278, 70] on icon "button" at bounding box center [276, 69] width 5 height 5
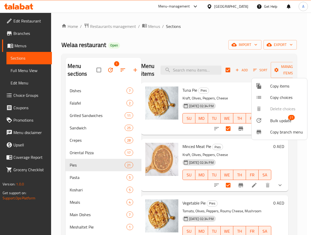
click at [277, 120] on span "Bulk update" at bounding box center [280, 120] width 21 height 6
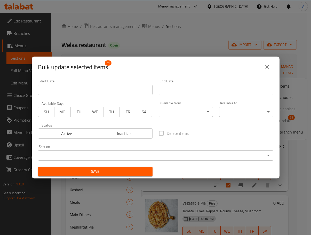
click at [189, 112] on body "​ Menu-management United Arab Emirates Get Help A Edit Restaurant Branches Menu…" at bounding box center [155, 124] width 311 height 222
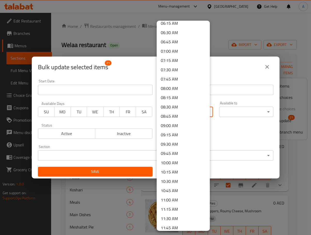
scroll to position [361, 0]
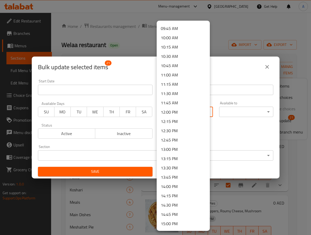
click at [179, 151] on li "13:00 PM" at bounding box center [183, 148] width 53 height 9
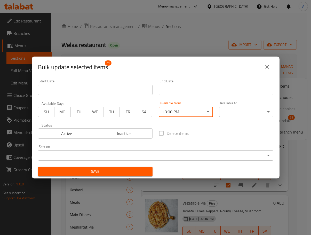
click at [236, 111] on body "​ Menu-management United Arab Emirates Get Help A Edit Restaurant Branches Menu…" at bounding box center [155, 124] width 311 height 222
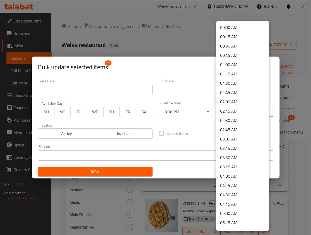
click at [234, 120] on li "02:30 AM" at bounding box center [242, 120] width 53 height 9
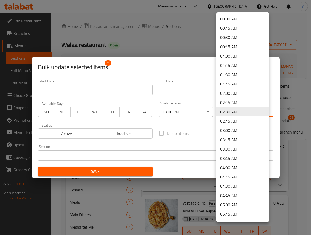
click at [233, 109] on body "​ Menu-management United Arab Emirates Get Help A Edit Restaurant Branches Menu…" at bounding box center [155, 124] width 311 height 222
click at [235, 93] on li "02:00 AM" at bounding box center [242, 92] width 53 height 9
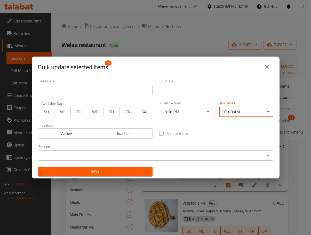
click at [125, 172] on span "Save" at bounding box center [95, 171] width 106 height 6
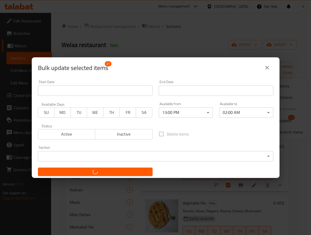
checkbox input "false"
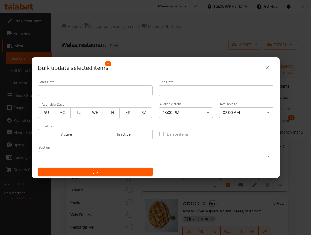
checkbox input "false"
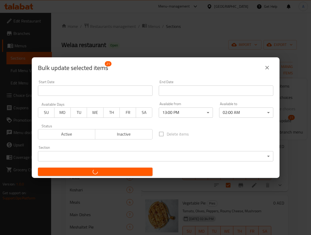
checkbox input "false"
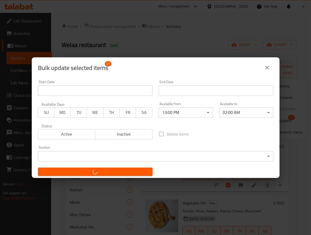
checkbox input "false"
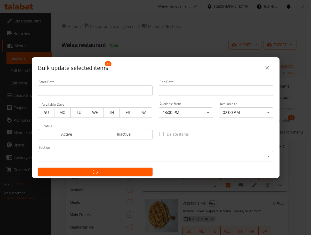
checkbox input "false"
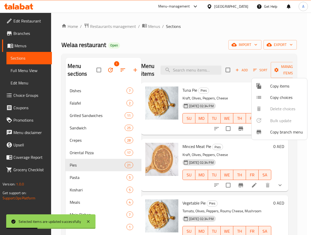
click at [100, 153] on div at bounding box center [155, 117] width 311 height 235
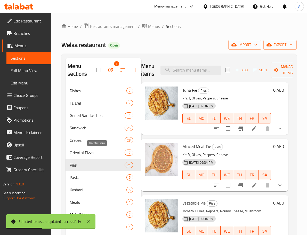
click at [100, 153] on span "Oriental Pizza" at bounding box center [97, 152] width 55 height 6
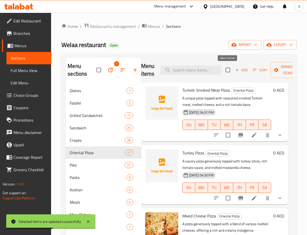
click at [229, 69] on input "checkbox" at bounding box center [227, 69] width 11 height 11
checkbox input "true"
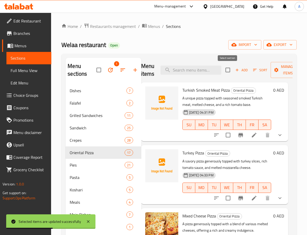
checkbox input "true"
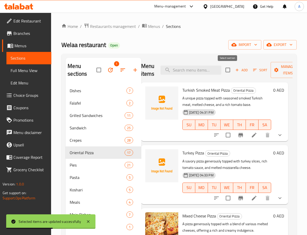
checkbox input "true"
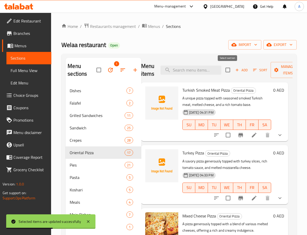
checkbox input "true"
click at [276, 72] on icon "button" at bounding box center [276, 70] width 4 height 4
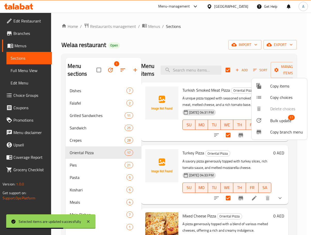
click at [275, 122] on span "Bulk update" at bounding box center [280, 120] width 21 height 6
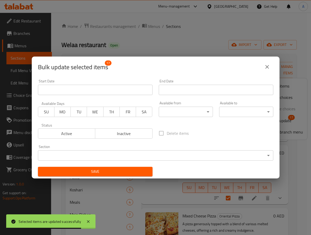
click at [198, 110] on body "Selected items are updated successfully ​ Menu-management United Arab Emirates …" at bounding box center [155, 124] width 311 height 222
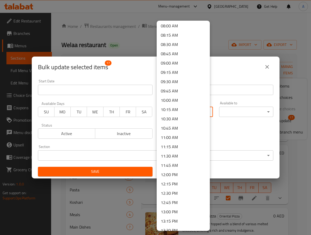
scroll to position [310, 0]
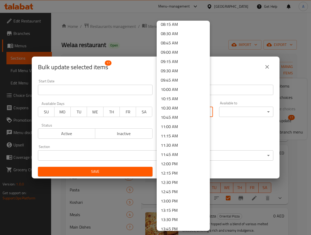
click at [173, 199] on li "13:00 PM" at bounding box center [183, 200] width 53 height 9
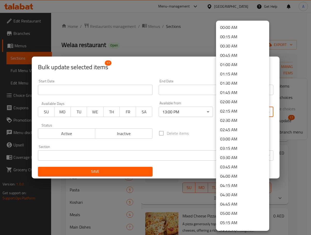
click at [244, 113] on body "​ Menu-management United Arab Emirates Get Help A Edit Restaurant Branches Menu…" at bounding box center [155, 124] width 311 height 222
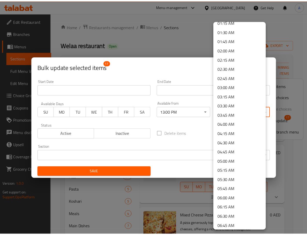
scroll to position [52, 0]
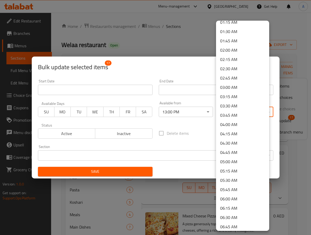
click at [241, 48] on li "02:00 AM" at bounding box center [242, 49] width 53 height 9
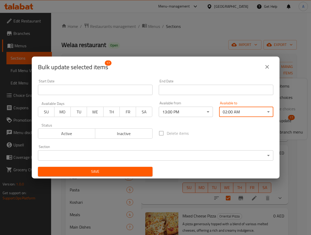
click at [130, 174] on span "Save" at bounding box center [95, 171] width 106 height 6
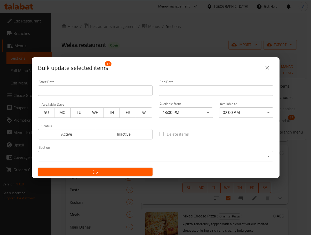
checkbox input "false"
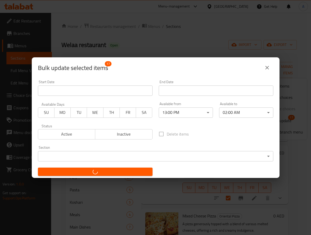
checkbox input "false"
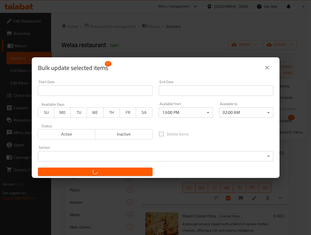
checkbox input "false"
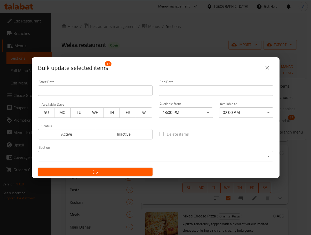
checkbox input "false"
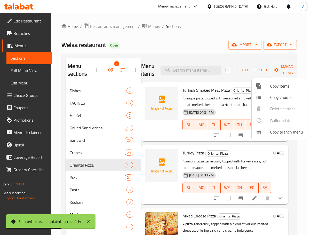
click at [289, 163] on div at bounding box center [155, 117] width 311 height 235
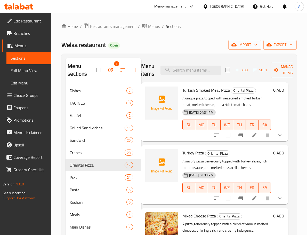
click at [27, 72] on span "Full Menu View" at bounding box center [29, 70] width 37 height 6
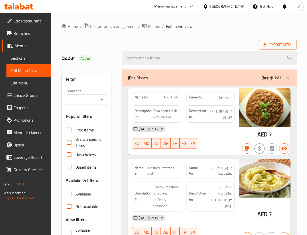
click at [90, 100] on input "Branches" at bounding box center [82, 99] width 30 height 7
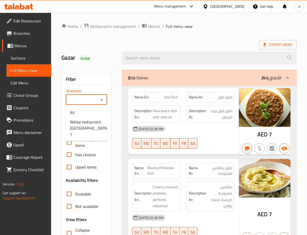
click at [103, 101] on icon "Close" at bounding box center [102, 99] width 6 height 6
click at [102, 102] on icon "Open" at bounding box center [102, 99] width 6 height 6
click at [86, 128] on span "Welaa restaurant, Al Nahda 1" at bounding box center [89, 128] width 38 height 19
type input "Welaa restaurant, Al Nahda 1"
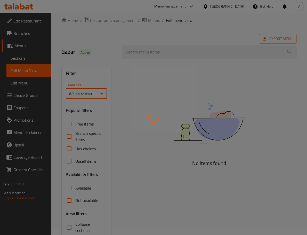
scroll to position [40, 0]
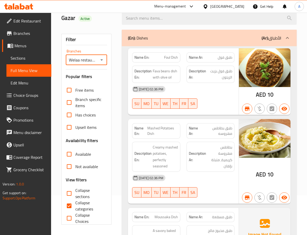
click at [70, 205] on input "Collapse categories" at bounding box center [69, 205] width 12 height 12
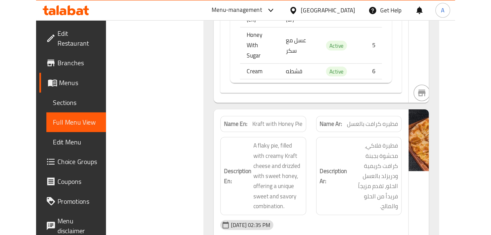
scroll to position [19367, 0]
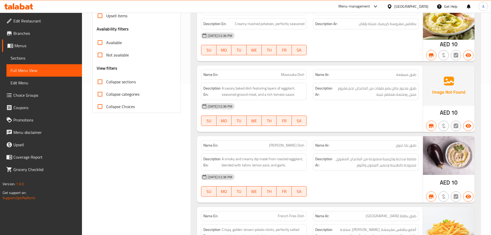
scroll to position [181, 0]
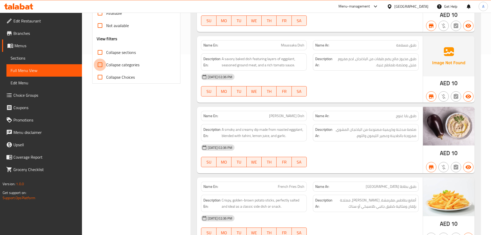
click at [99, 64] on input "Collapse categories" at bounding box center [100, 65] width 12 height 12
checkbox input "true"
click at [102, 79] on input "Collapse Choices" at bounding box center [100, 77] width 12 height 12
checkbox input "true"
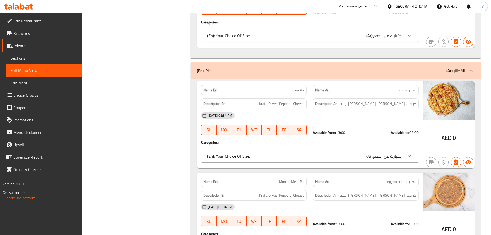
scroll to position [5454, 0]
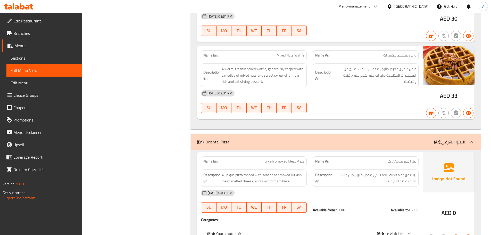
click at [26, 8] on icon at bounding box center [27, 7] width 4 height 4
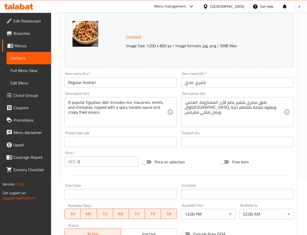
scroll to position [129, 0]
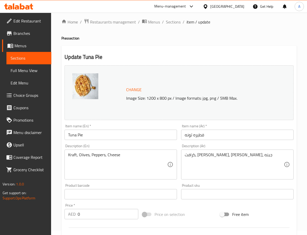
scroll to position [129, 0]
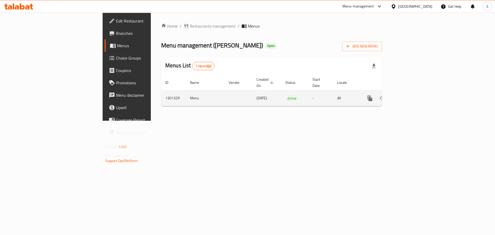
click at [410, 95] on icon "enhanced table" at bounding box center [407, 98] width 6 height 6
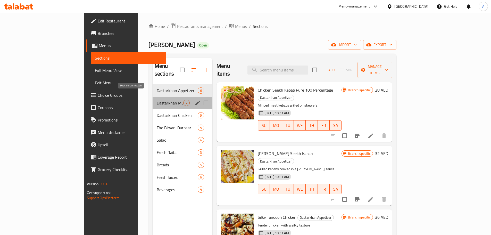
click at [157, 100] on span "Dastarkhan Mutton" at bounding box center [170, 103] width 27 height 6
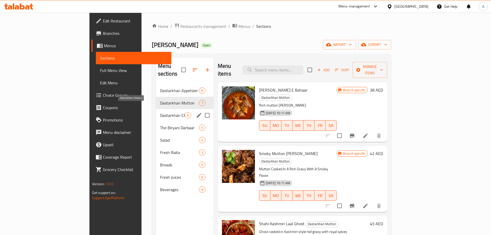
click at [160, 112] on span "Dastarkhan Chicken" at bounding box center [172, 115] width 25 height 6
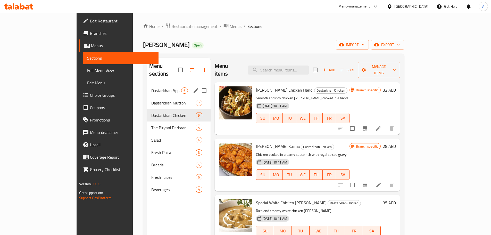
click at [151, 87] on span "Dastarkhan Appetizer" at bounding box center [166, 90] width 30 height 6
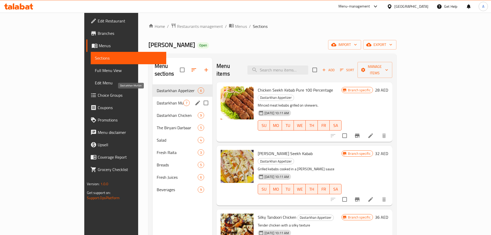
click at [157, 100] on span "Dastarkhan Mutton" at bounding box center [170, 103] width 27 height 6
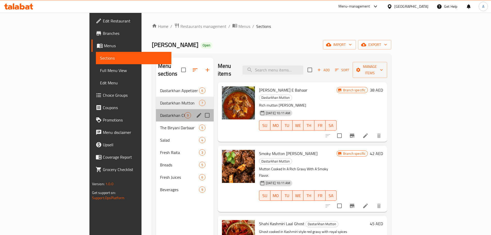
click at [156, 109] on div "Dastarkhan Chicken 9" at bounding box center [185, 115] width 58 height 12
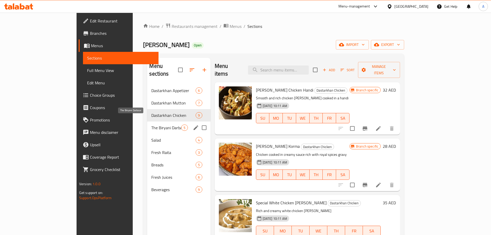
click at [151, 125] on span "The Biryani Darbaar" at bounding box center [166, 128] width 30 height 6
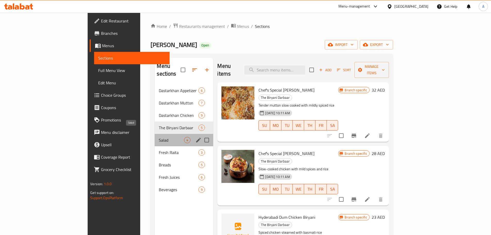
click at [159, 137] on span "Salad" at bounding box center [171, 140] width 25 height 6
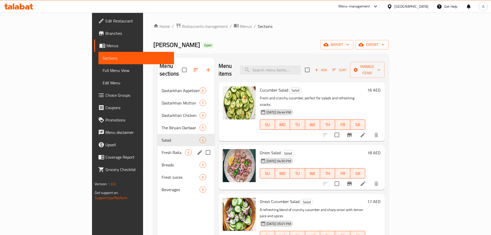
click at [158, 149] on div "Fresh Raita 3" at bounding box center [186, 152] width 57 height 12
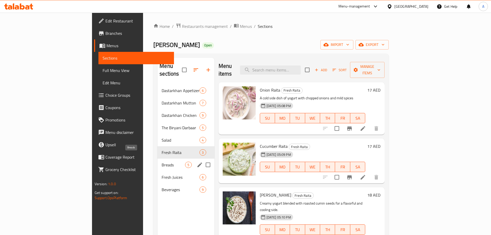
click at [162, 162] on span "Breads" at bounding box center [173, 165] width 23 height 6
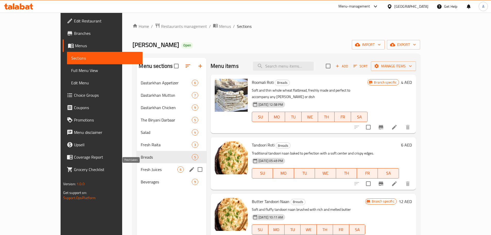
click at [141, 168] on span "Fresh Juices" at bounding box center [159, 169] width 37 height 6
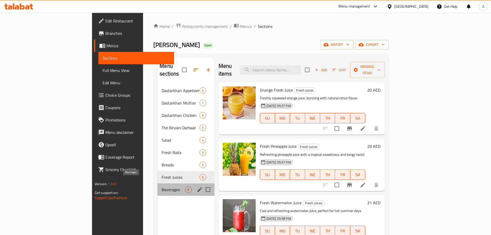
click at [162, 187] on span "Beverages" at bounding box center [173, 190] width 23 height 6
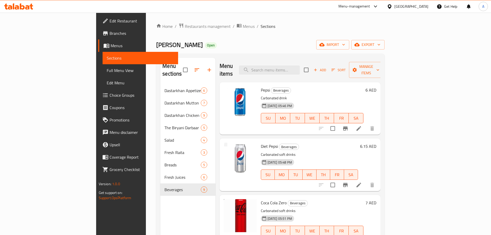
click at [216, 84] on div "Menu items Add Sort Manage items Pepsi Beverages Carbonated drink 15-08-2025 05…" at bounding box center [298, 175] width 165 height 235
click at [110, 22] on span "Edit Restaurant" at bounding box center [142, 21] width 64 height 6
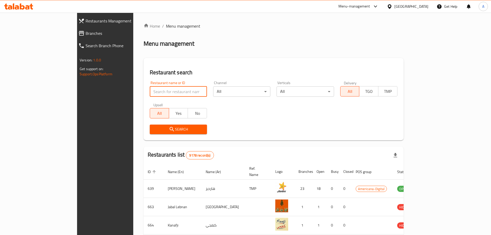
click at [160, 94] on input "search" at bounding box center [178, 91] width 57 height 10
paste input "Brown Specialty Coffee"
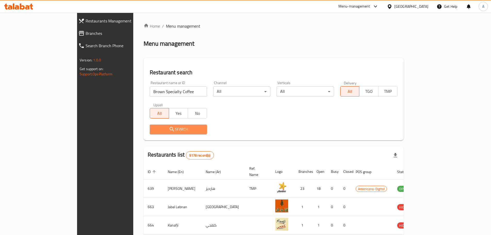
click at [169, 128] on span "Search" at bounding box center [178, 129] width 49 height 6
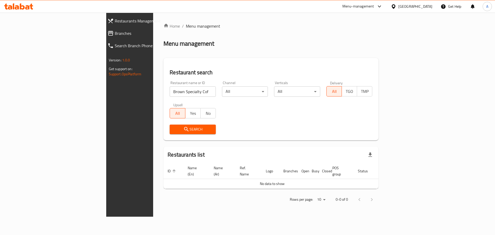
click at [177, 91] on input "Brown Specialty Coffee" at bounding box center [193, 91] width 46 height 10
type input "Brown Specialty"
click button "Search" at bounding box center [193, 130] width 46 height 10
click at [103, 36] on link "Branches" at bounding box center [146, 33] width 86 height 12
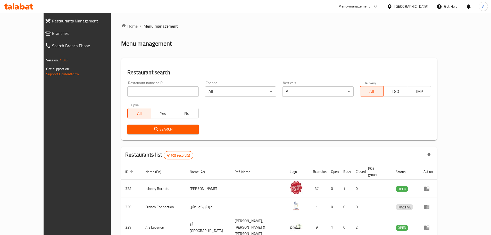
drag, startPoint x: 22, startPoint y: 31, endPoint x: 43, endPoint y: 39, distance: 21.8
click at [52, 31] on span "Branches" at bounding box center [86, 33] width 69 height 6
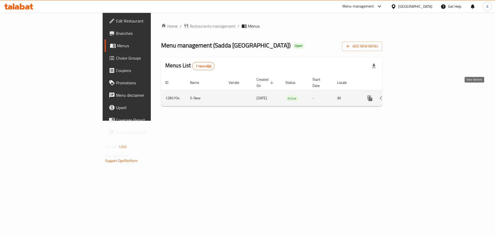
click at [410, 96] on icon "enhanced table" at bounding box center [407, 98] width 5 height 5
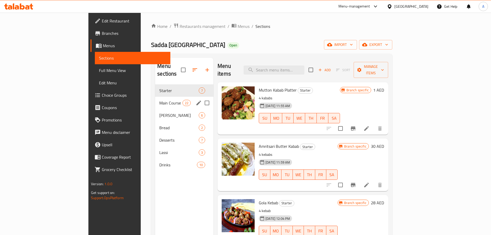
click at [155, 99] on div "Main Course 22" at bounding box center [184, 103] width 58 height 12
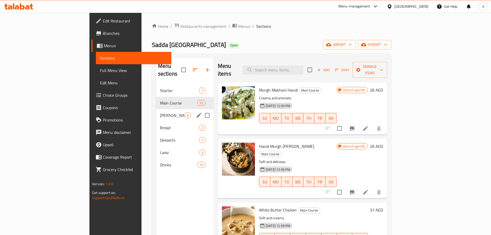
click at [160, 112] on span "[PERSON_NAME]" at bounding box center [172, 115] width 25 height 6
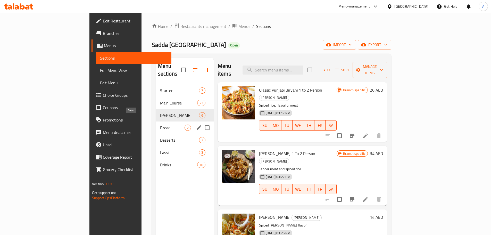
click at [160, 125] on span "Bread" at bounding box center [172, 128] width 25 height 6
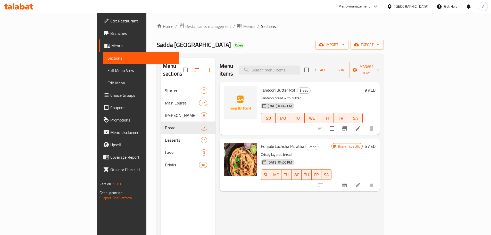
click at [110, 21] on span "Edit Restaurant" at bounding box center [142, 21] width 64 height 6
